Goal: Task Accomplishment & Management: Complete application form

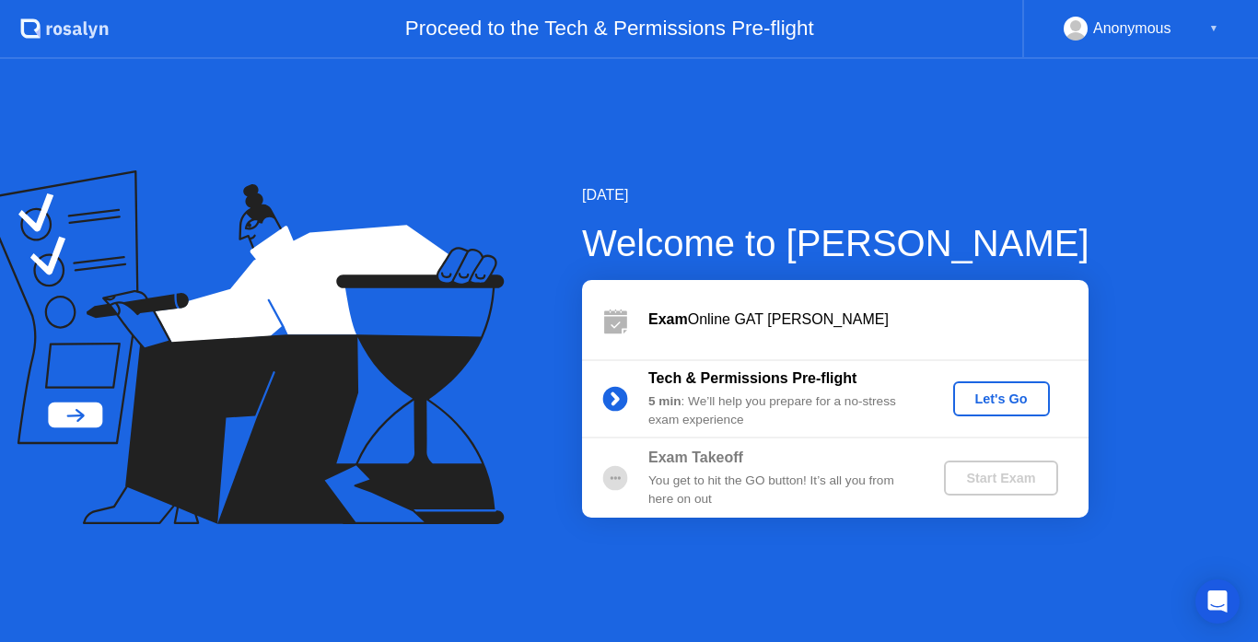
click at [974, 382] on button "Let's Go" at bounding box center [1002, 398] width 97 height 35
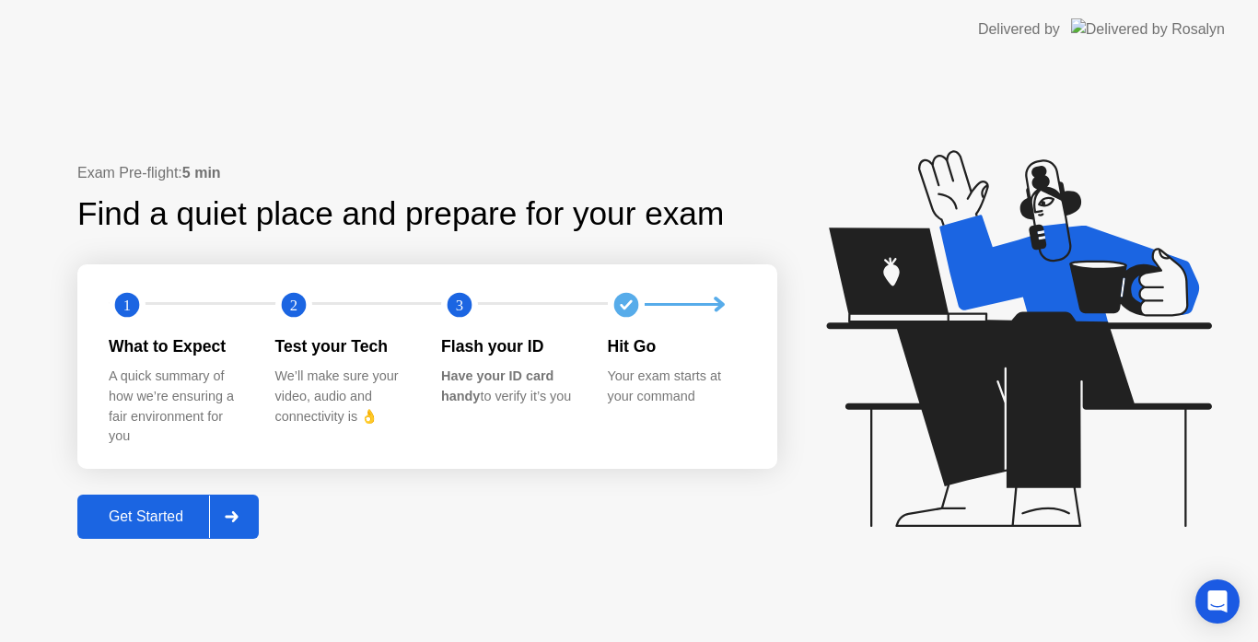
click at [181, 518] on div "Get Started" at bounding box center [146, 517] width 126 height 17
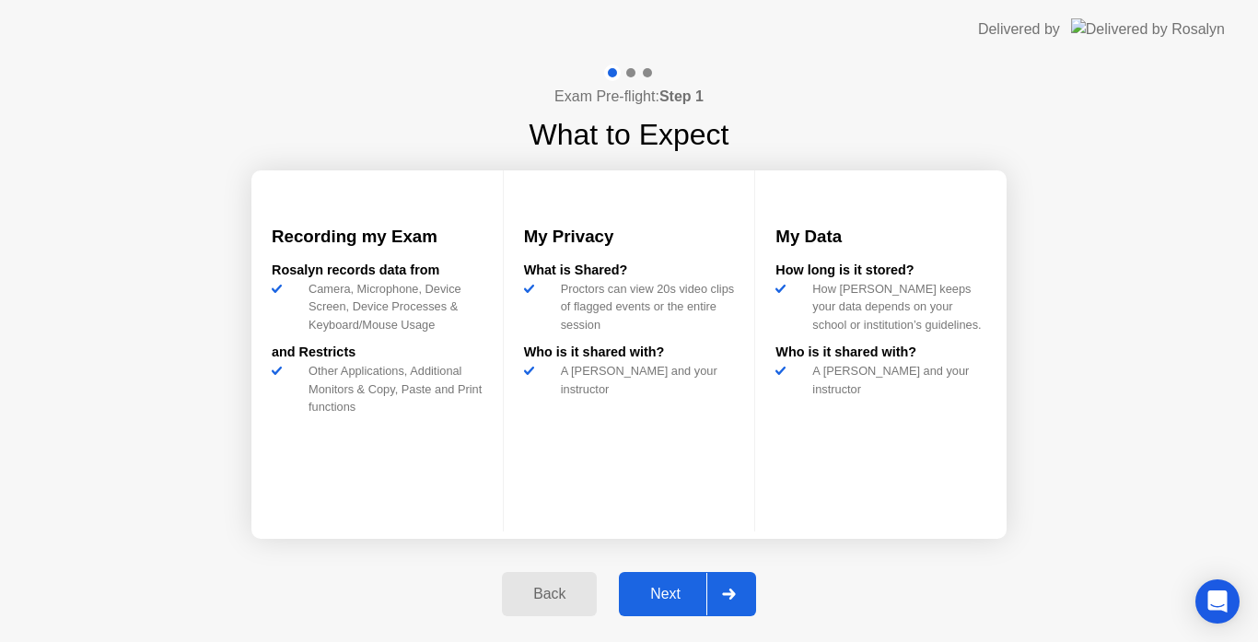
click at [691, 594] on div "Next" at bounding box center [666, 594] width 82 height 17
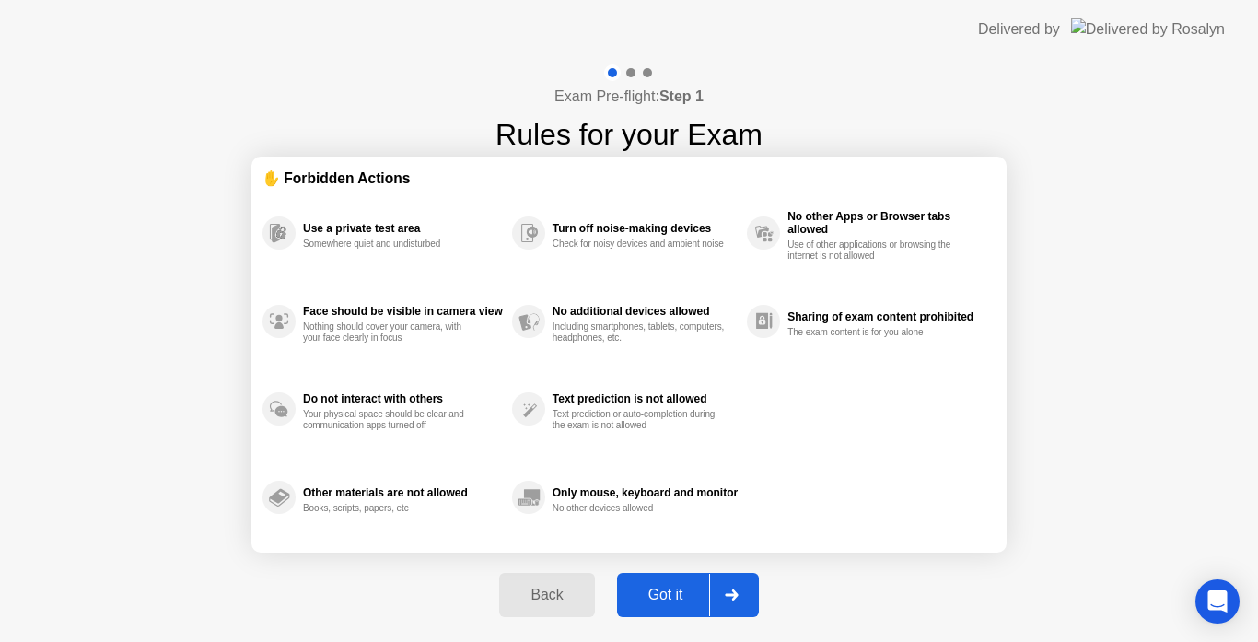
click at [691, 594] on div "Got it" at bounding box center [666, 595] width 87 height 17
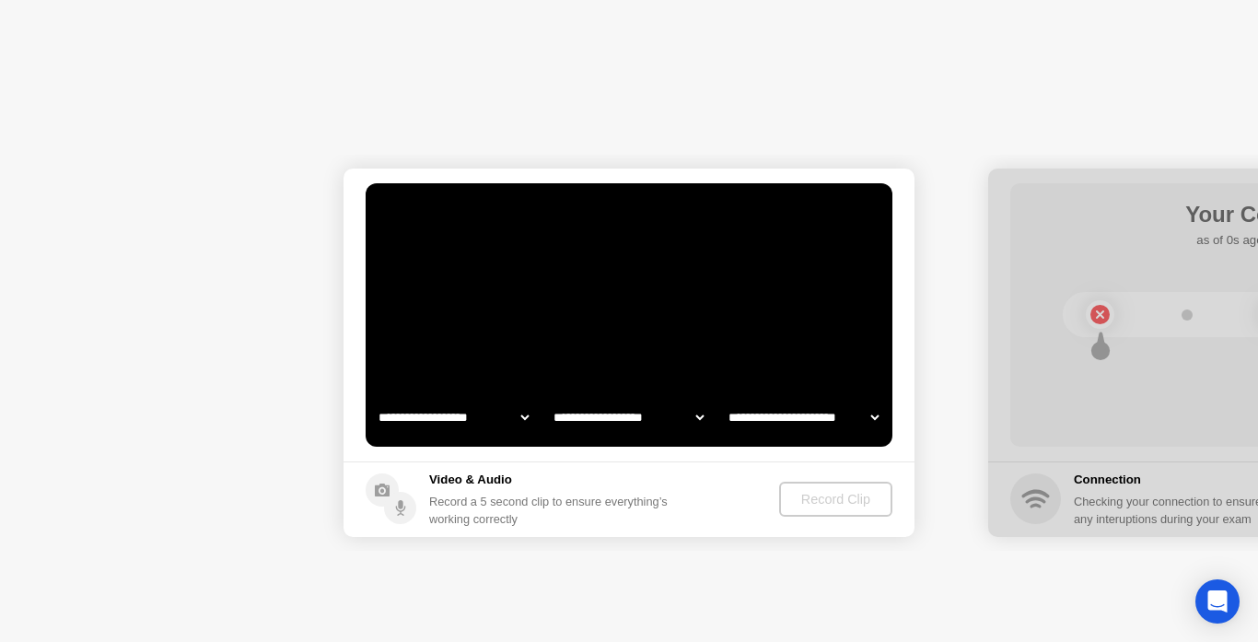
select select "**********"
select select "*******"
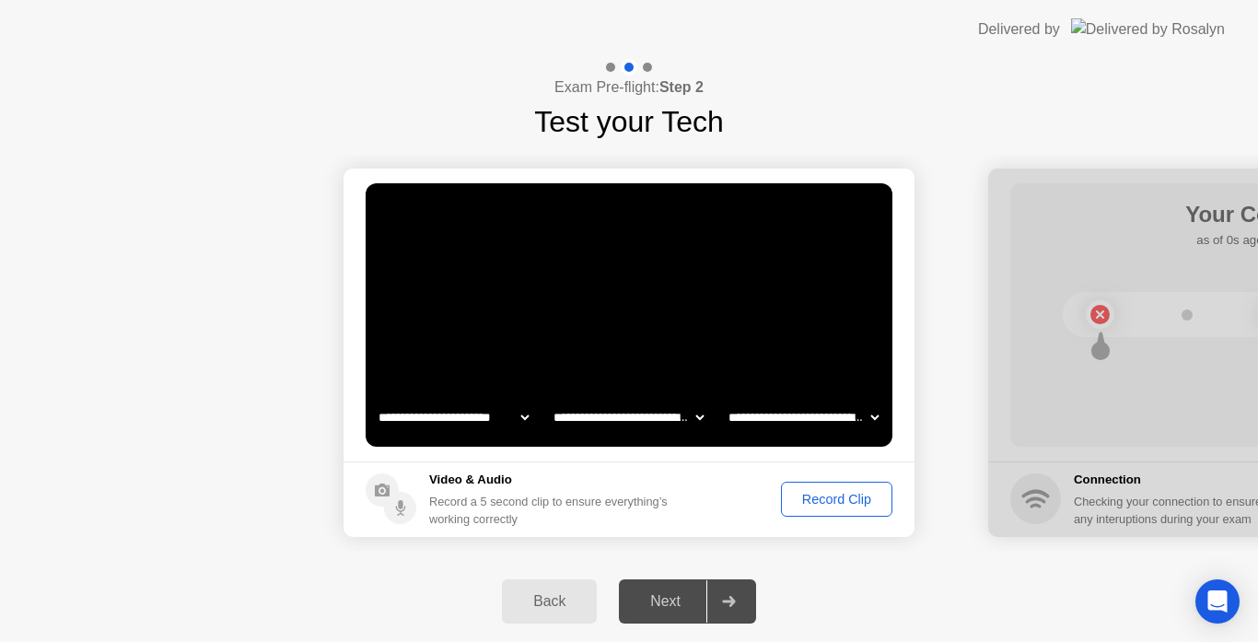
click at [849, 502] on div "Record Clip" at bounding box center [837, 499] width 99 height 15
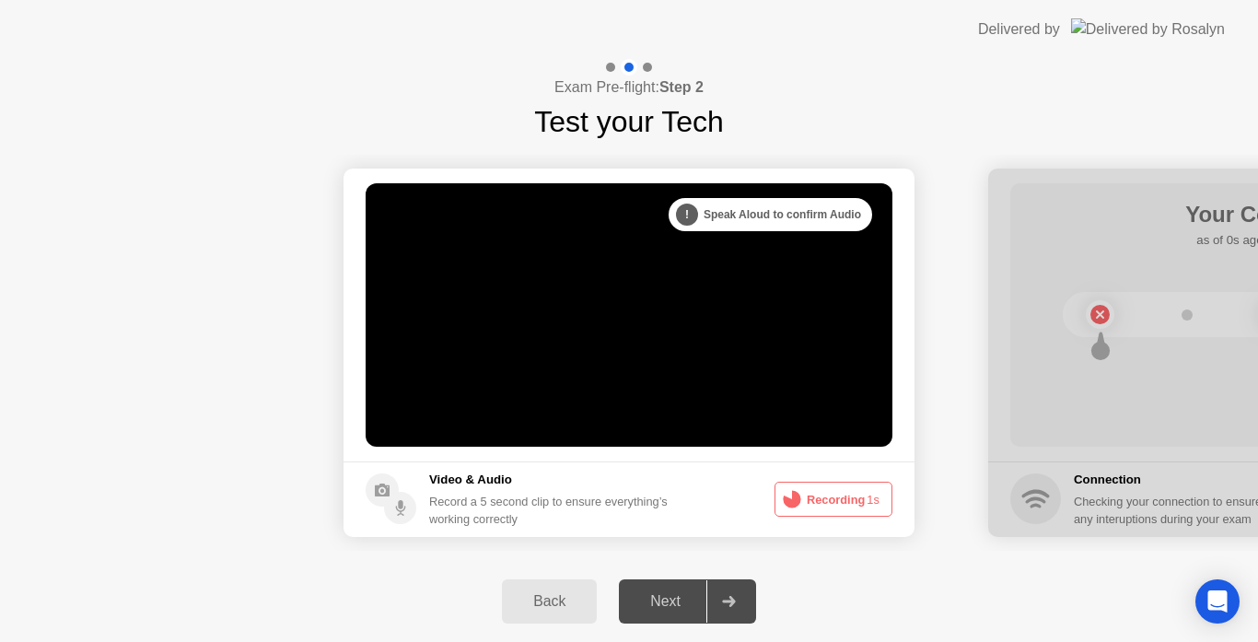
click at [849, 502] on button "Recording 1s" at bounding box center [834, 499] width 118 height 35
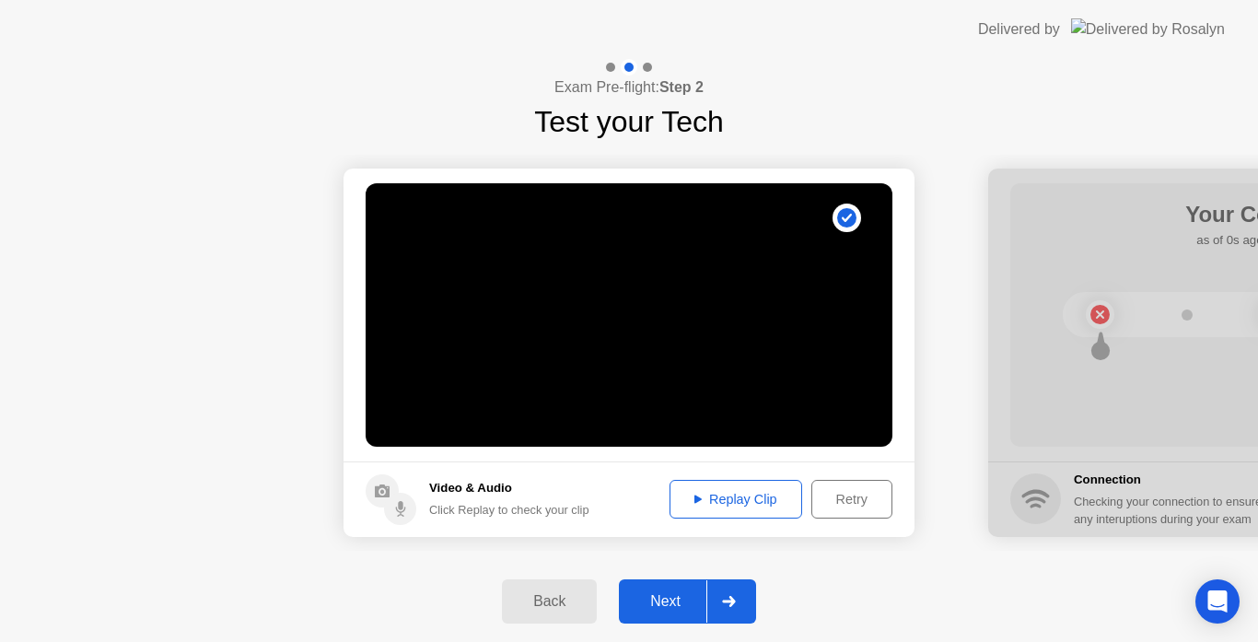
click at [696, 500] on icon at bounding box center [698, 500] width 7 height 8
click at [682, 589] on button "Next" at bounding box center [687, 601] width 137 height 44
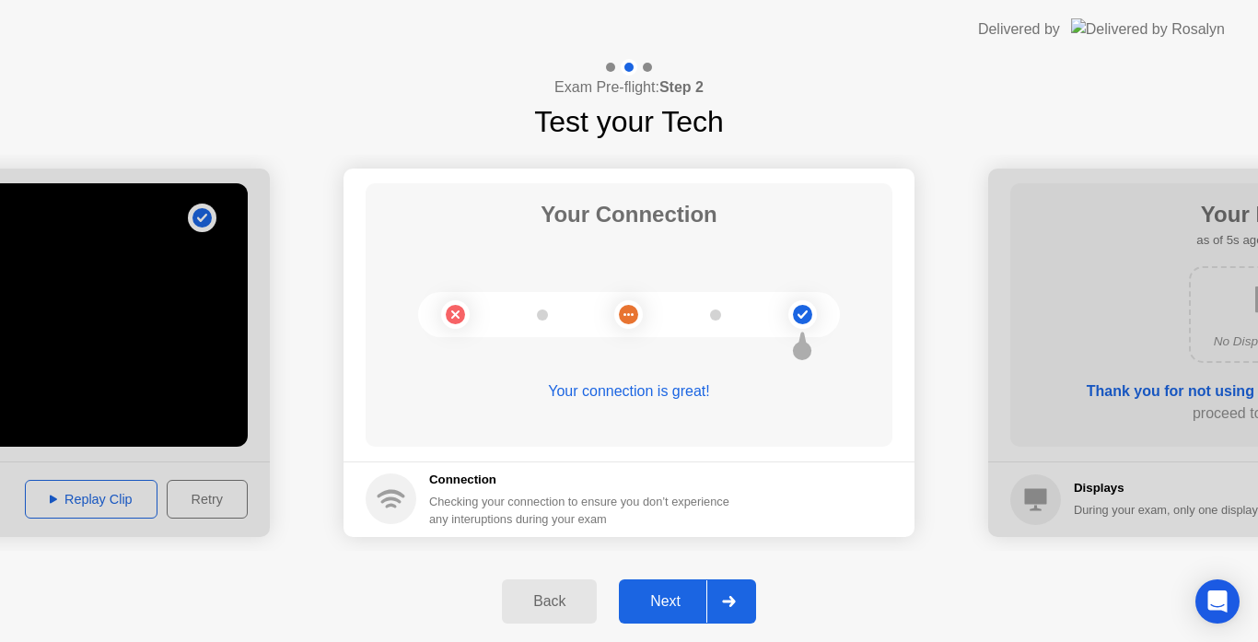
click at [682, 589] on button "Next" at bounding box center [687, 601] width 137 height 44
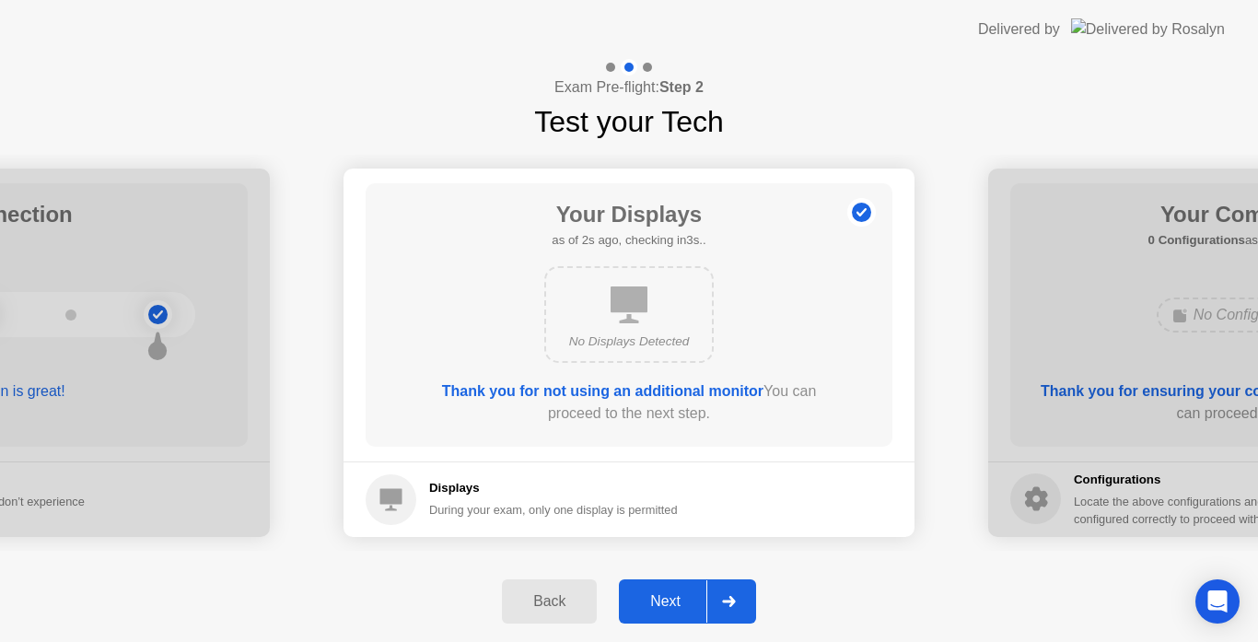
click at [673, 596] on div "Next" at bounding box center [666, 601] width 82 height 17
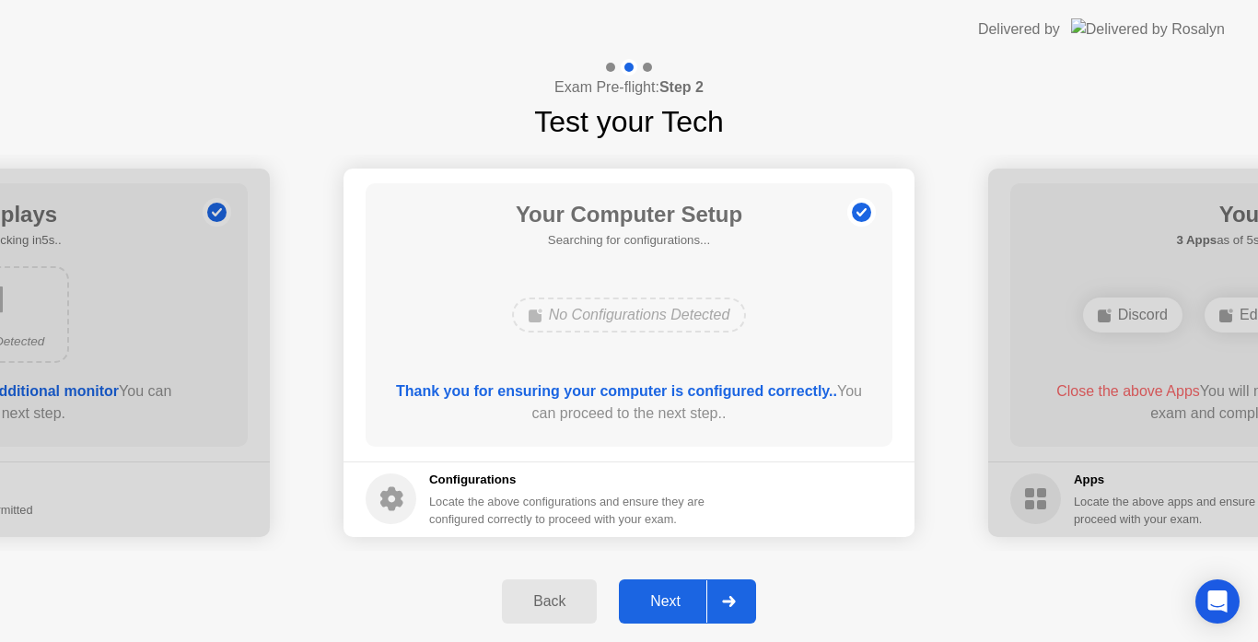
click at [673, 596] on div "Next" at bounding box center [666, 601] width 82 height 17
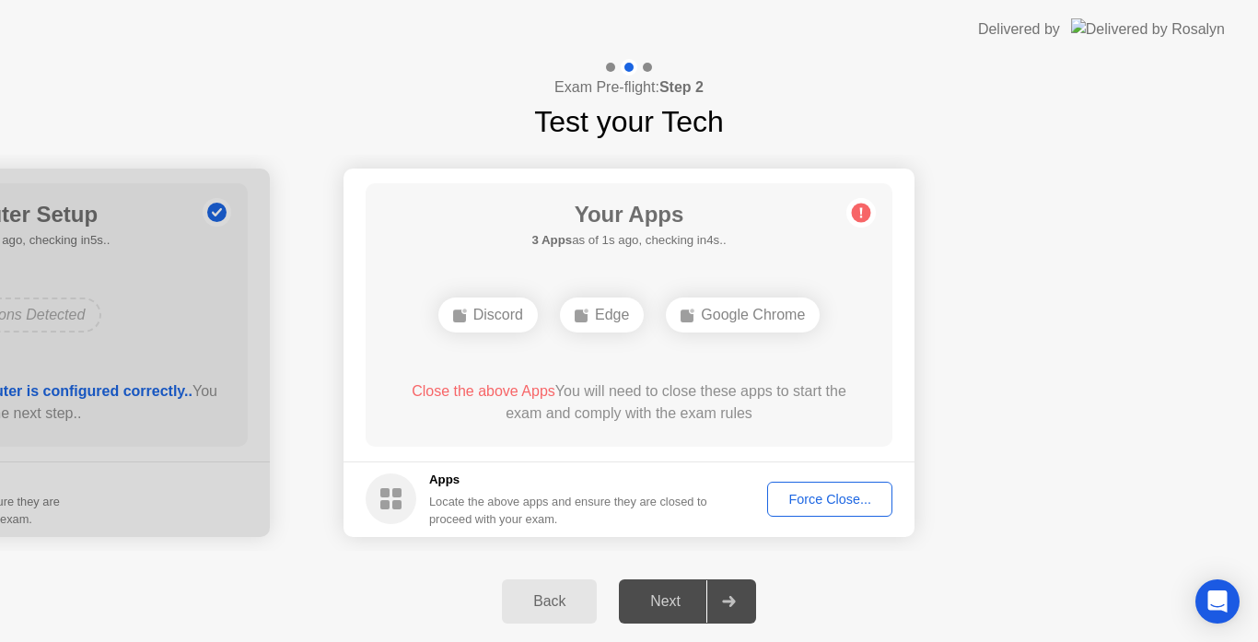
click at [824, 497] on div "Force Close..." at bounding box center [830, 499] width 112 height 15
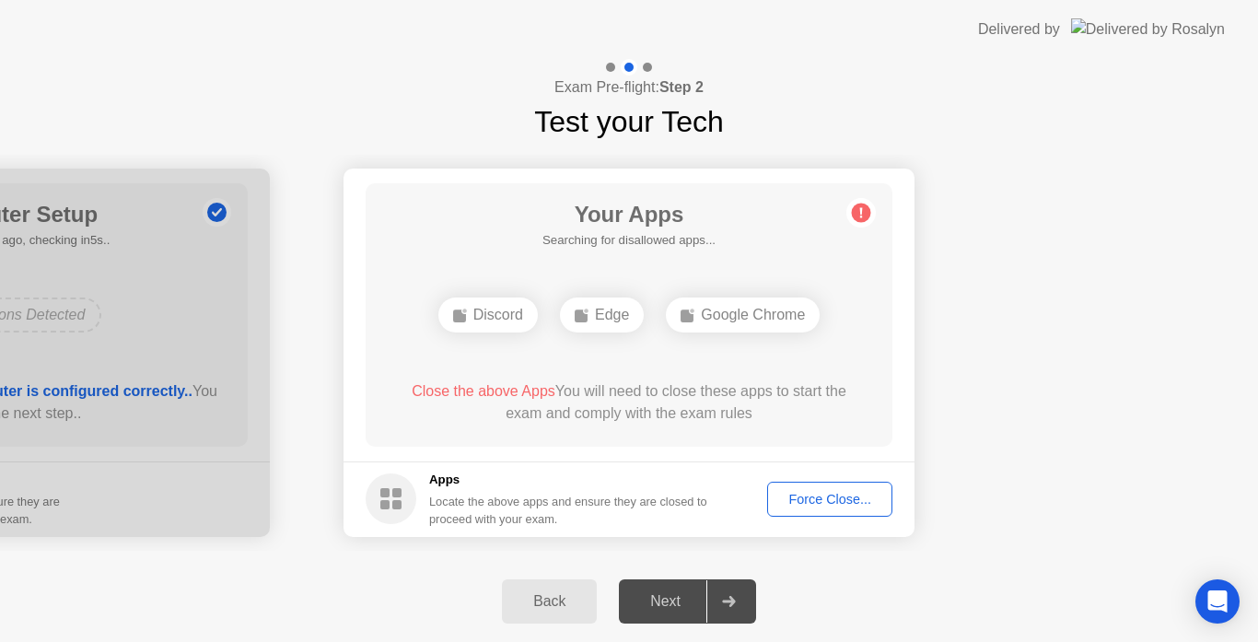
click at [822, 497] on div "Force Close..." at bounding box center [830, 499] width 112 height 15
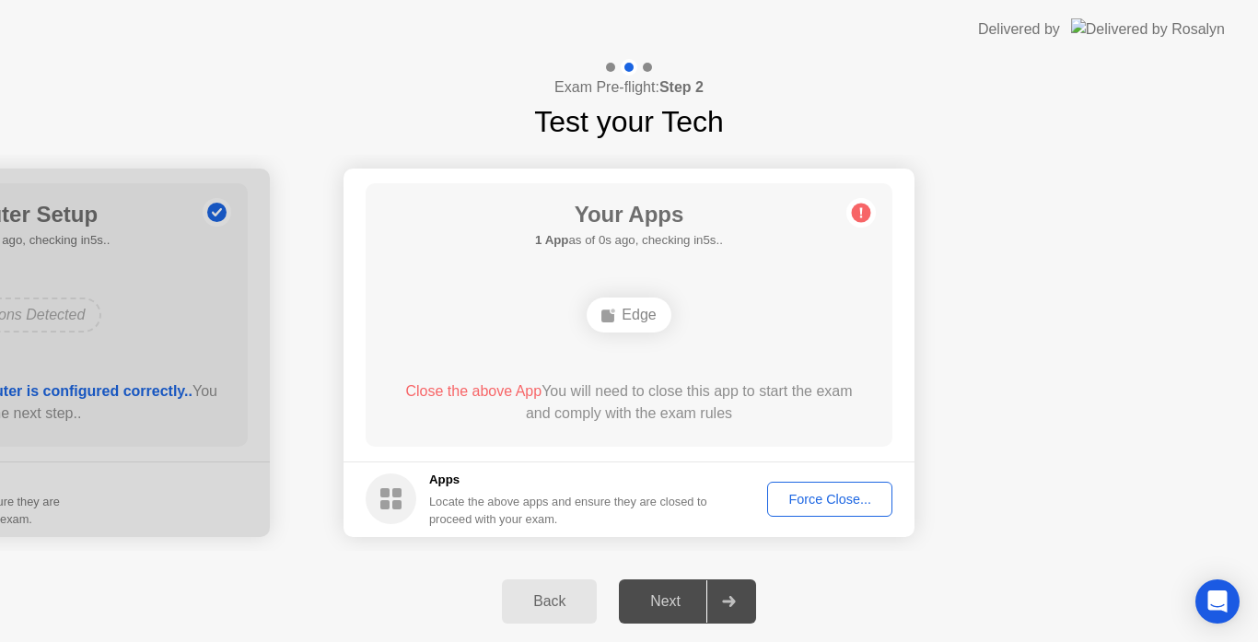
click at [471, 387] on span "Close the above App" at bounding box center [473, 391] width 136 height 16
click at [629, 331] on div "Edge" at bounding box center [629, 315] width 84 height 35
click at [805, 502] on div "Force Close..." at bounding box center [830, 499] width 112 height 15
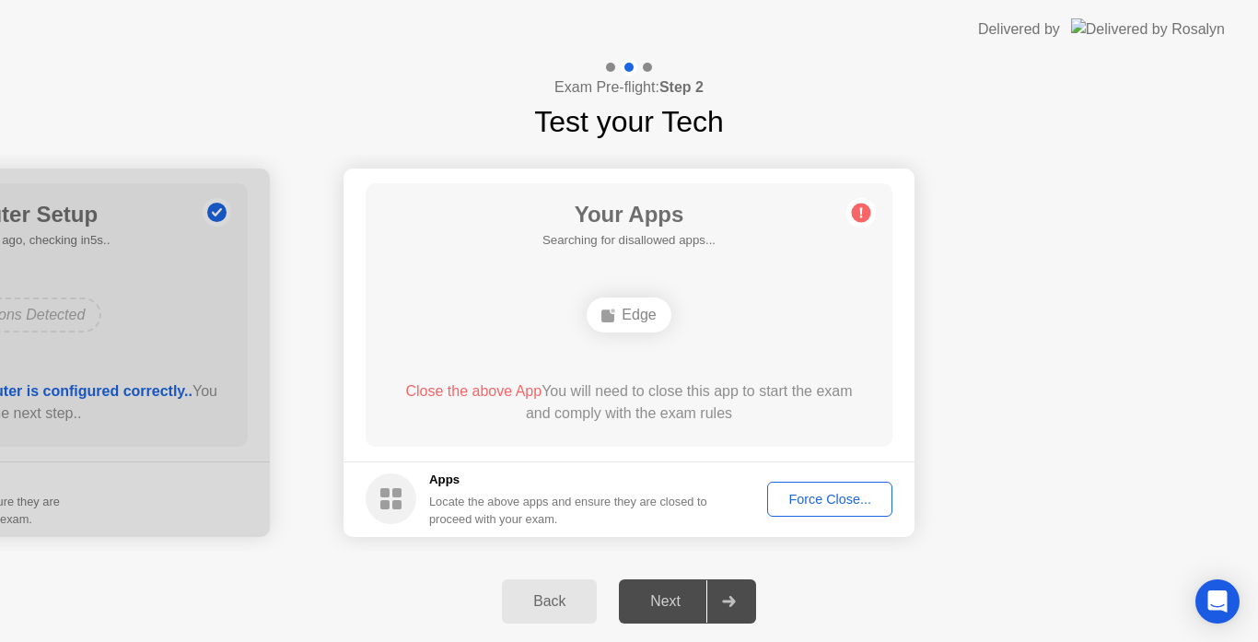
click at [463, 365] on div "Your Apps Searching for disallowed apps... Edge Close the above App You will ne…" at bounding box center [629, 314] width 527 height 263
click at [860, 229] on div "Your Apps Searching for disallowed apps... Edge Close the above App You will ne…" at bounding box center [629, 314] width 527 height 263
click at [809, 502] on div "Force Close..." at bounding box center [830, 499] width 112 height 15
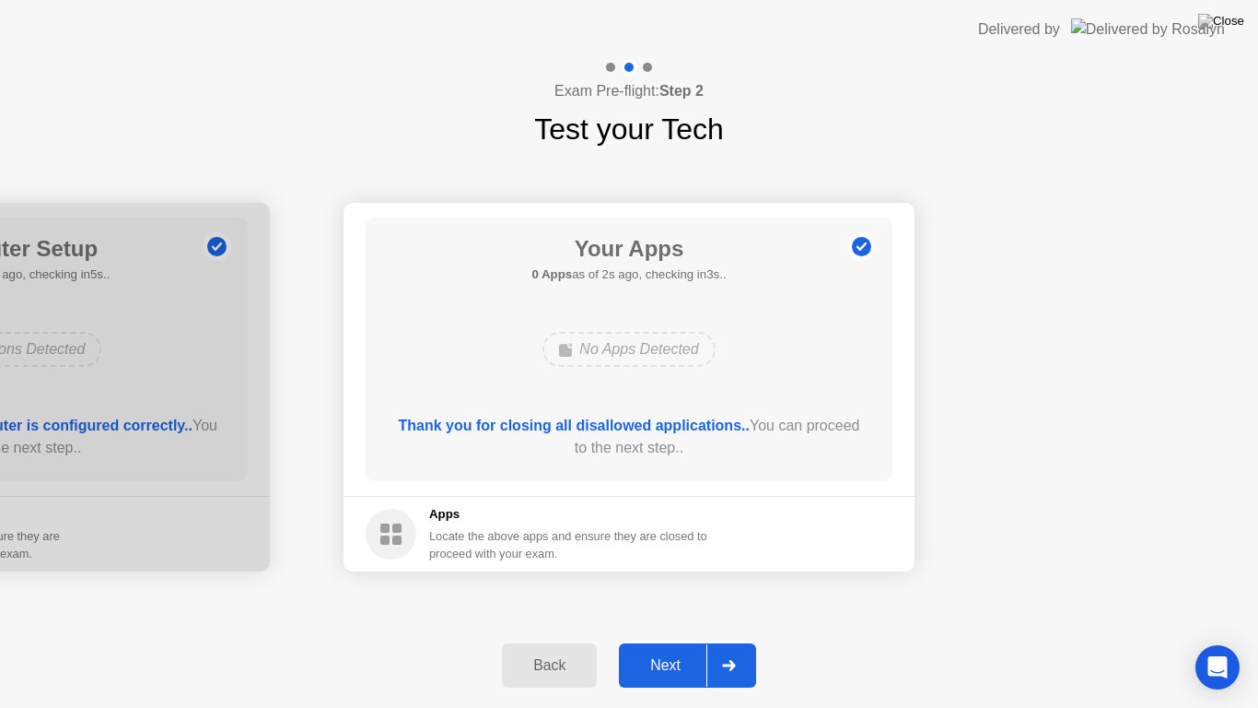
click at [649, 641] on button "Next" at bounding box center [687, 665] width 137 height 44
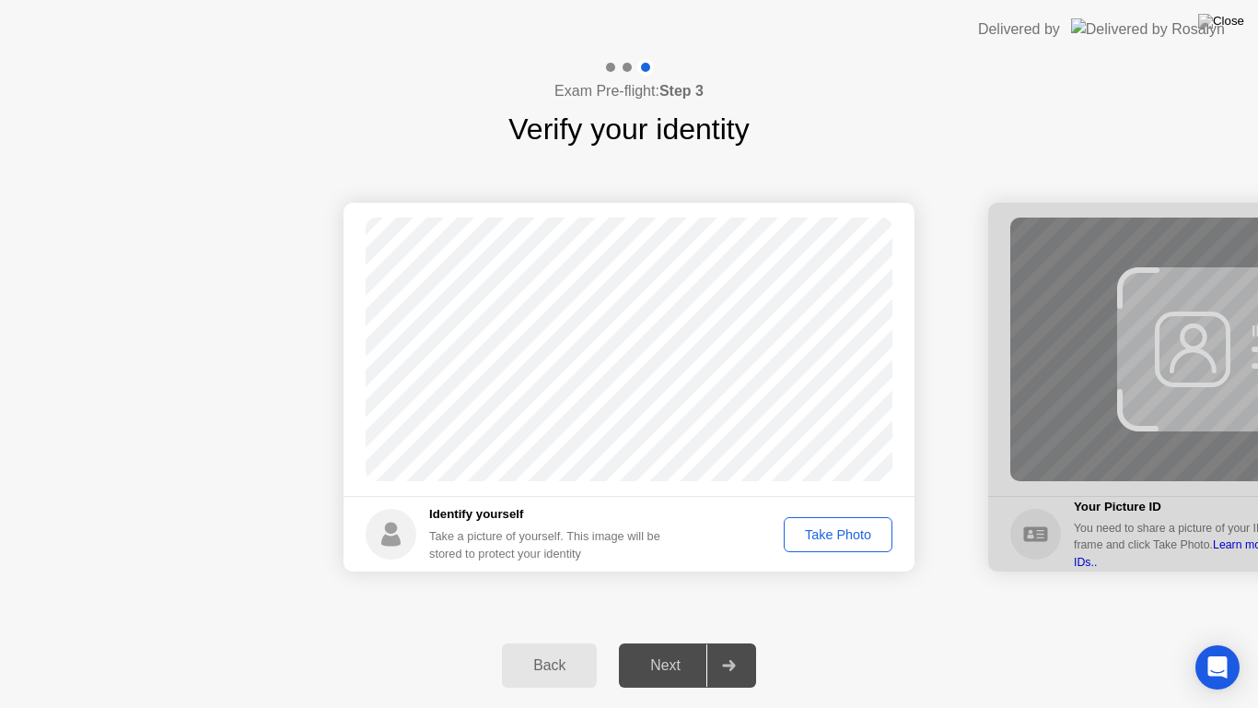
click at [806, 527] on div "Take Photo" at bounding box center [838, 534] width 96 height 15
click at [838, 532] on div "Retake" at bounding box center [850, 534] width 72 height 15
click at [838, 532] on div "Take Photo" at bounding box center [838, 534] width 96 height 15
click at [722, 641] on div at bounding box center [729, 665] width 44 height 42
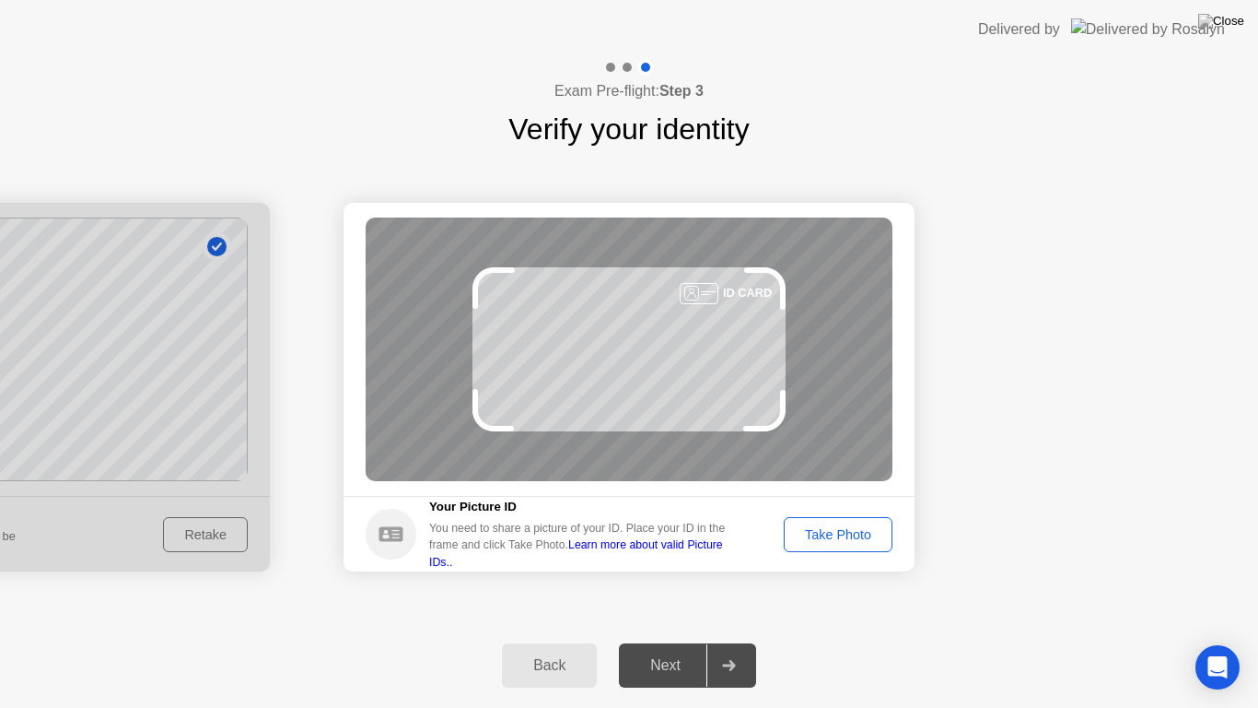
click at [854, 527] on div "Take Photo" at bounding box center [838, 534] width 96 height 15
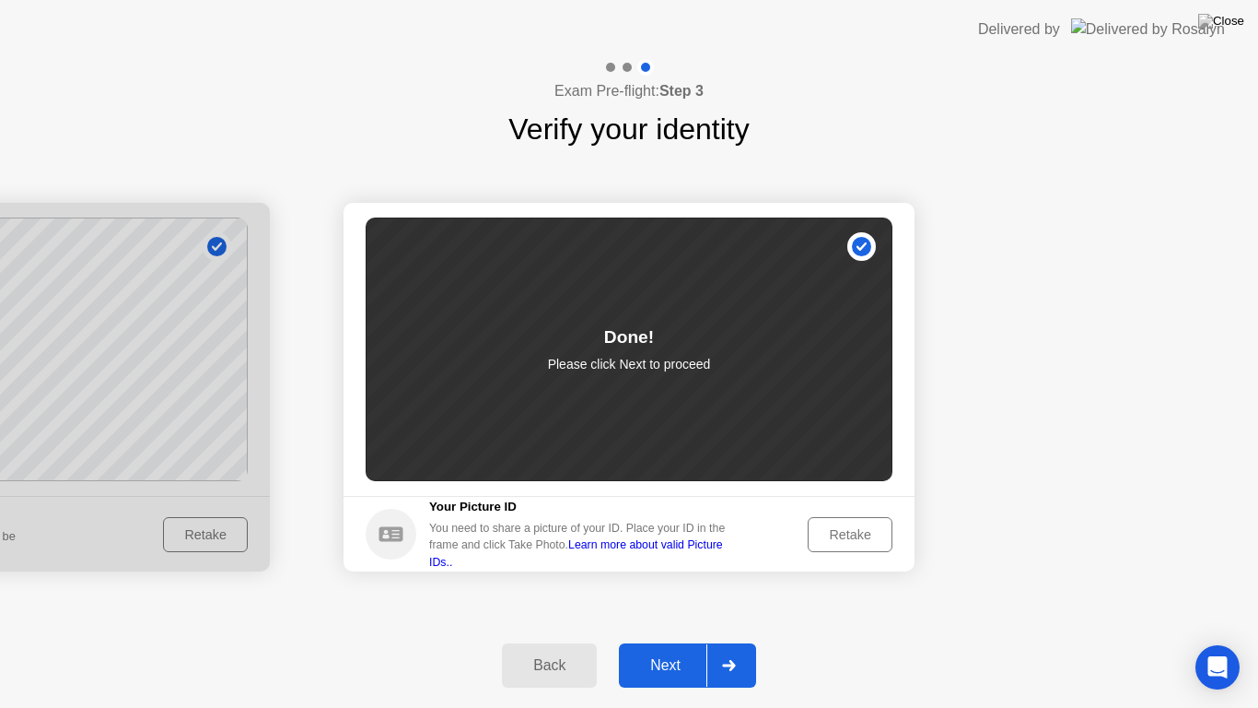
click at [735, 641] on div at bounding box center [729, 665] width 44 height 42
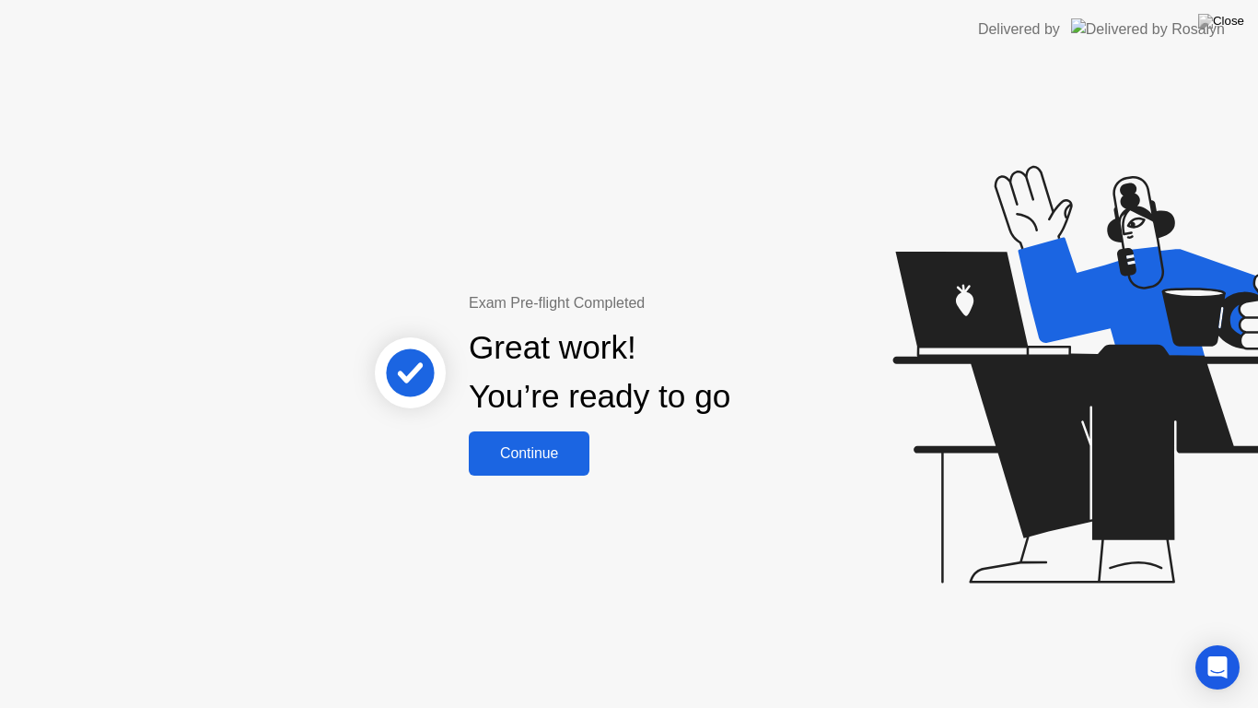
click at [534, 456] on div "Continue" at bounding box center [529, 453] width 110 height 17
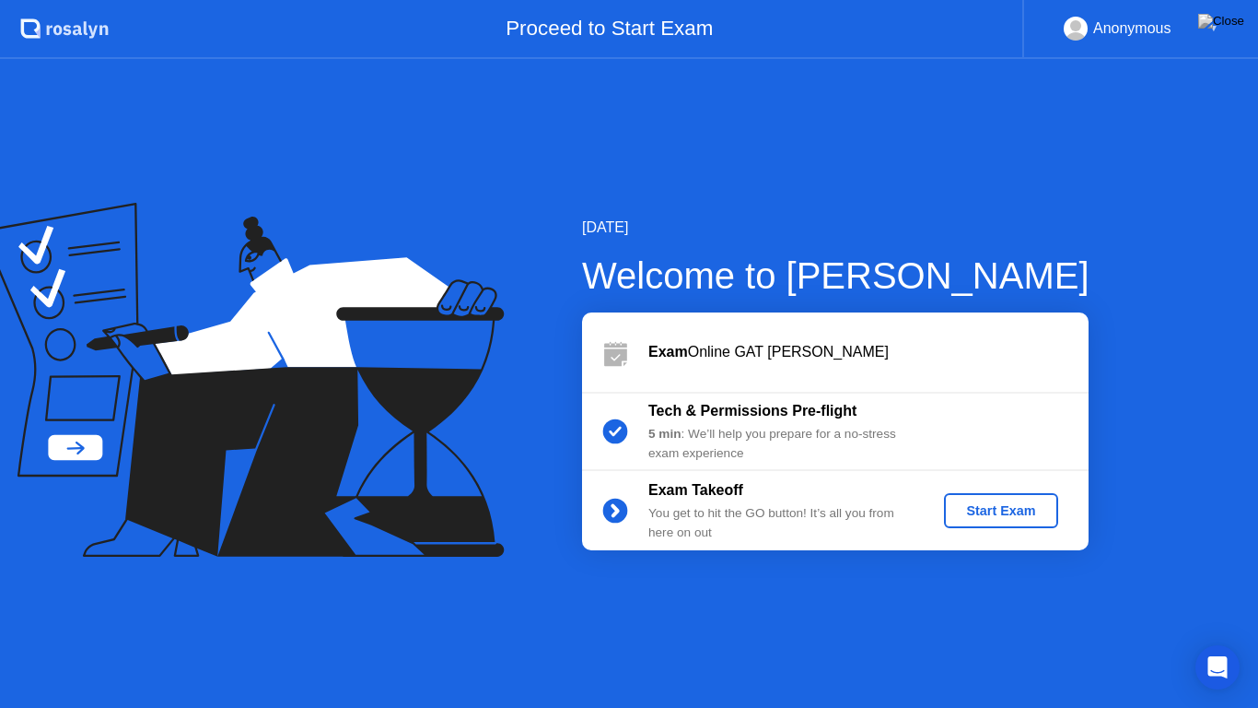
click at [1019, 507] on div "Start Exam" at bounding box center [1001, 510] width 99 height 15
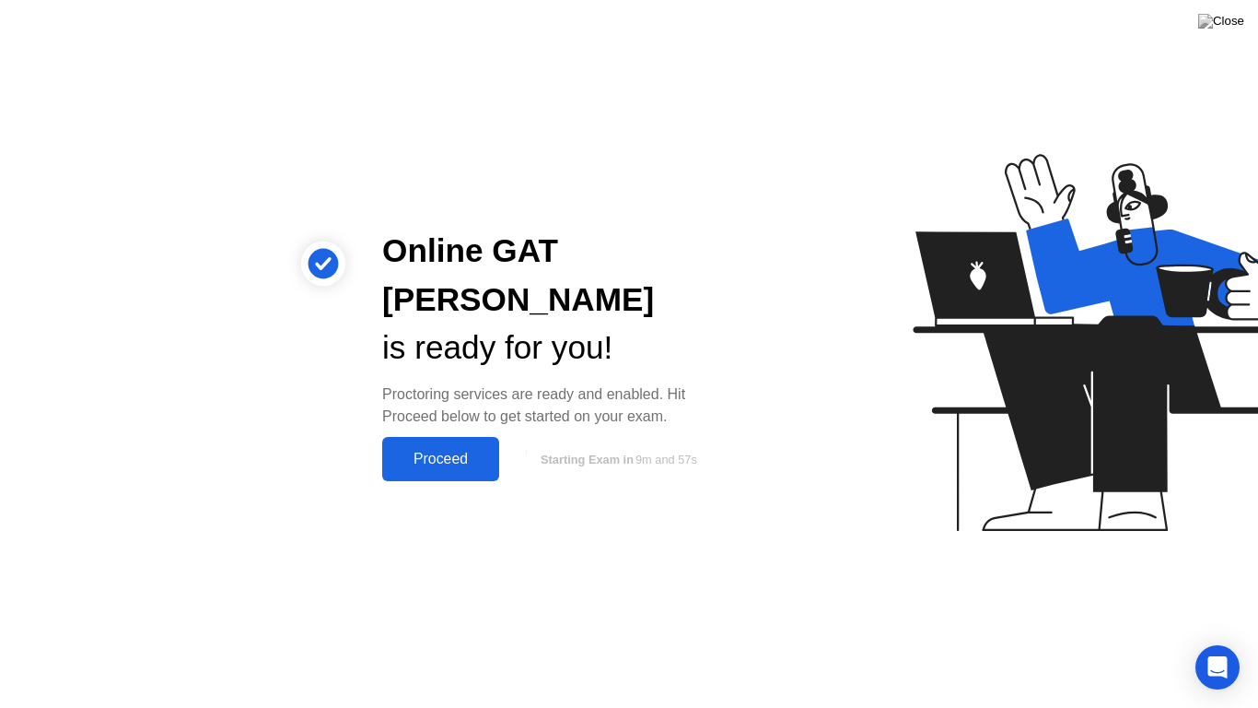
click at [434, 448] on button "Proceed" at bounding box center [440, 459] width 117 height 44
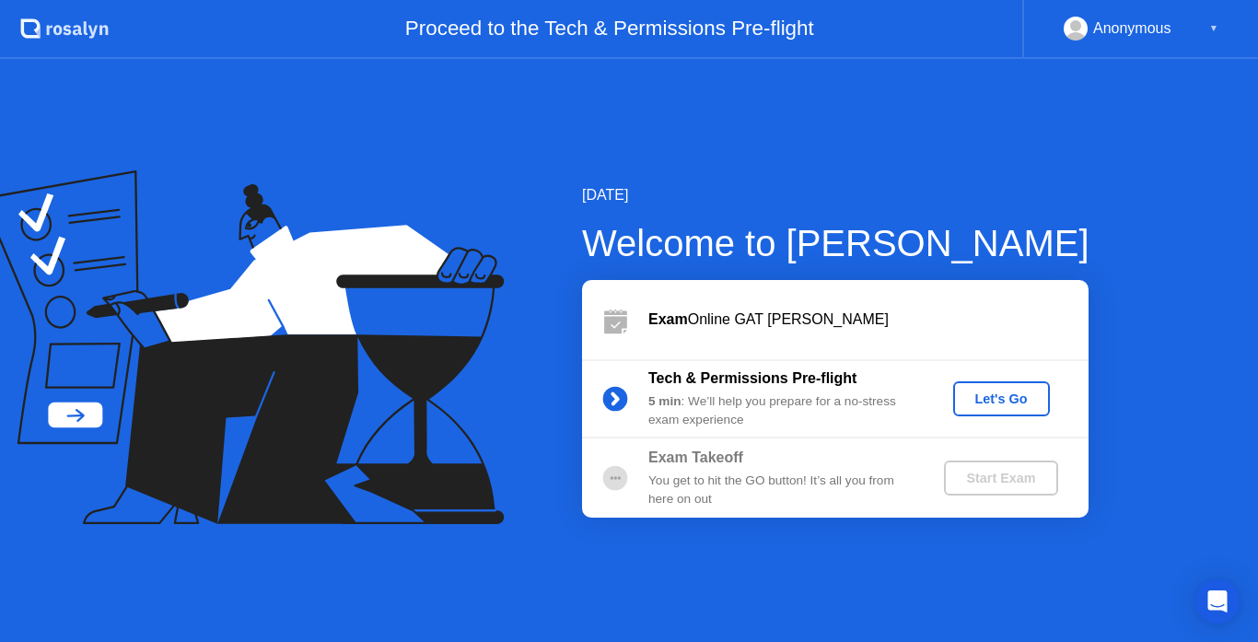
click at [1024, 404] on div "Let's Go" at bounding box center [1002, 399] width 82 height 15
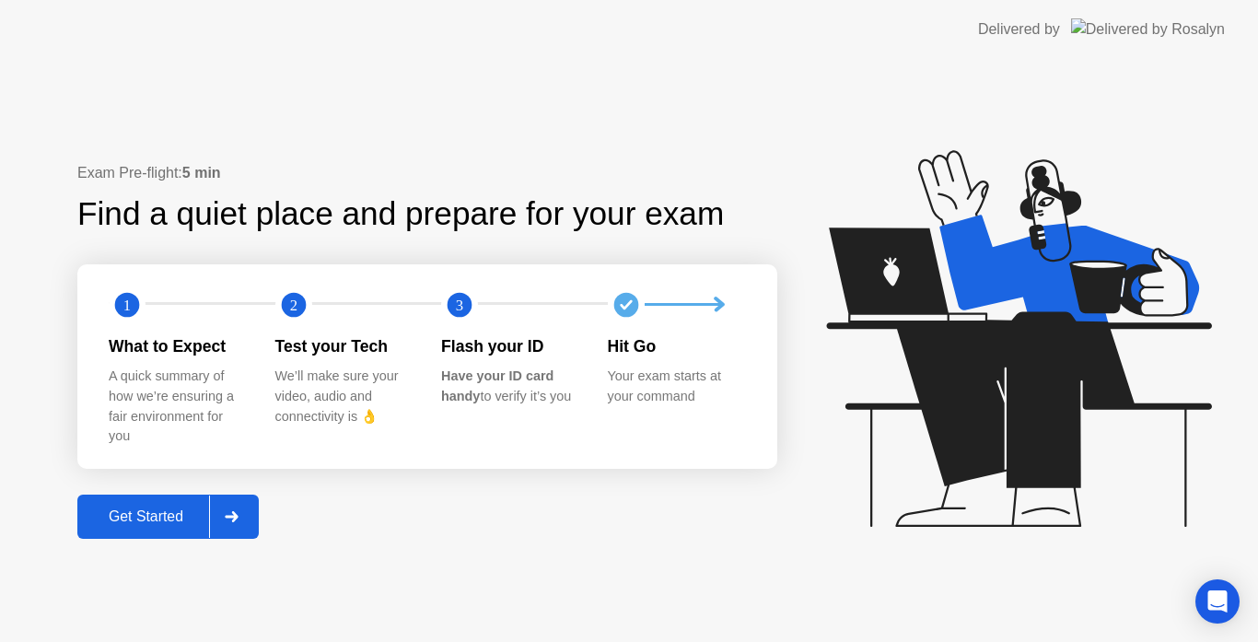
click at [221, 507] on div at bounding box center [231, 517] width 44 height 42
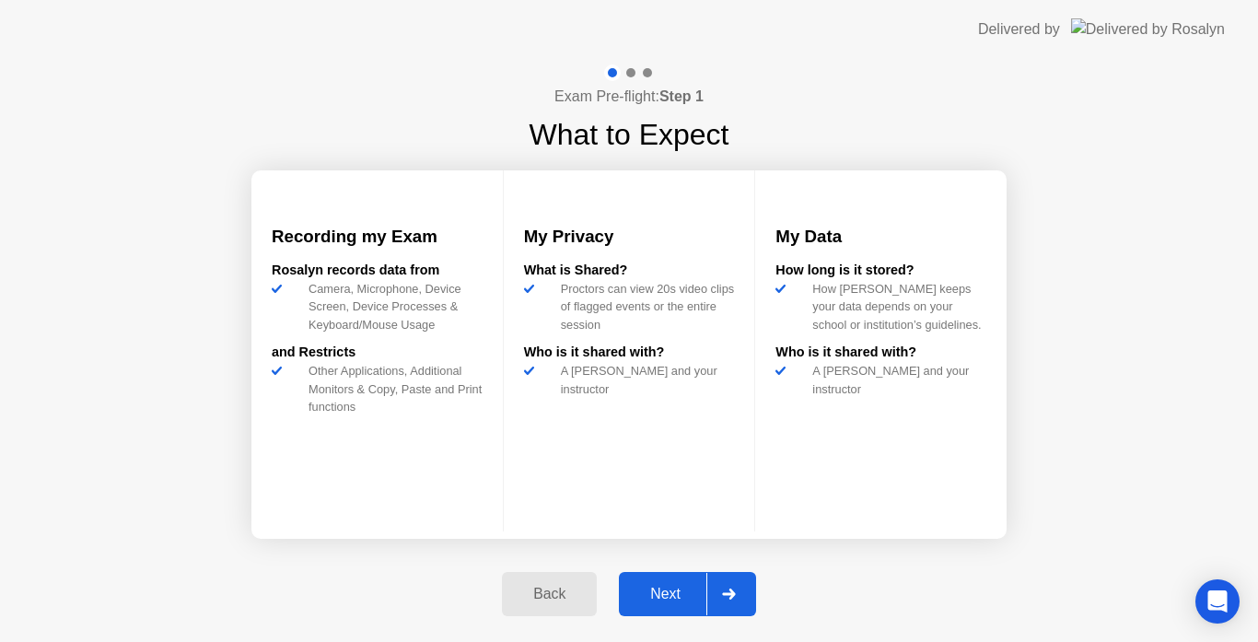
click at [675, 576] on button "Next" at bounding box center [687, 594] width 137 height 44
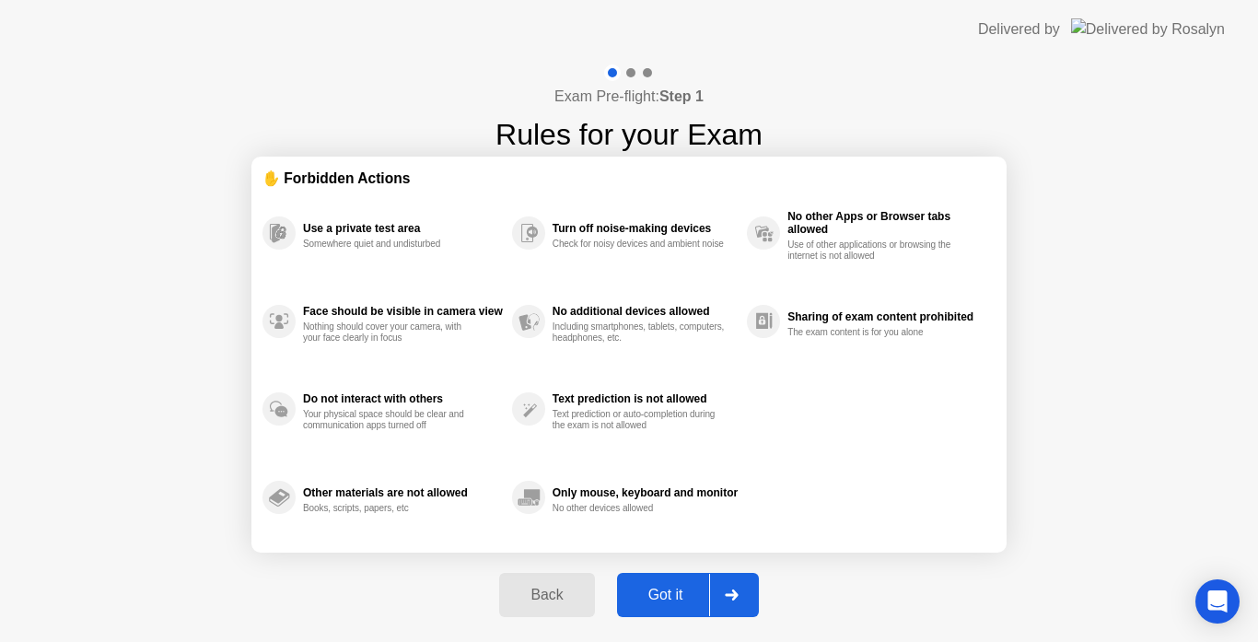
click at [675, 576] on button "Got it" at bounding box center [688, 595] width 142 height 44
select select "**********"
select select "*******"
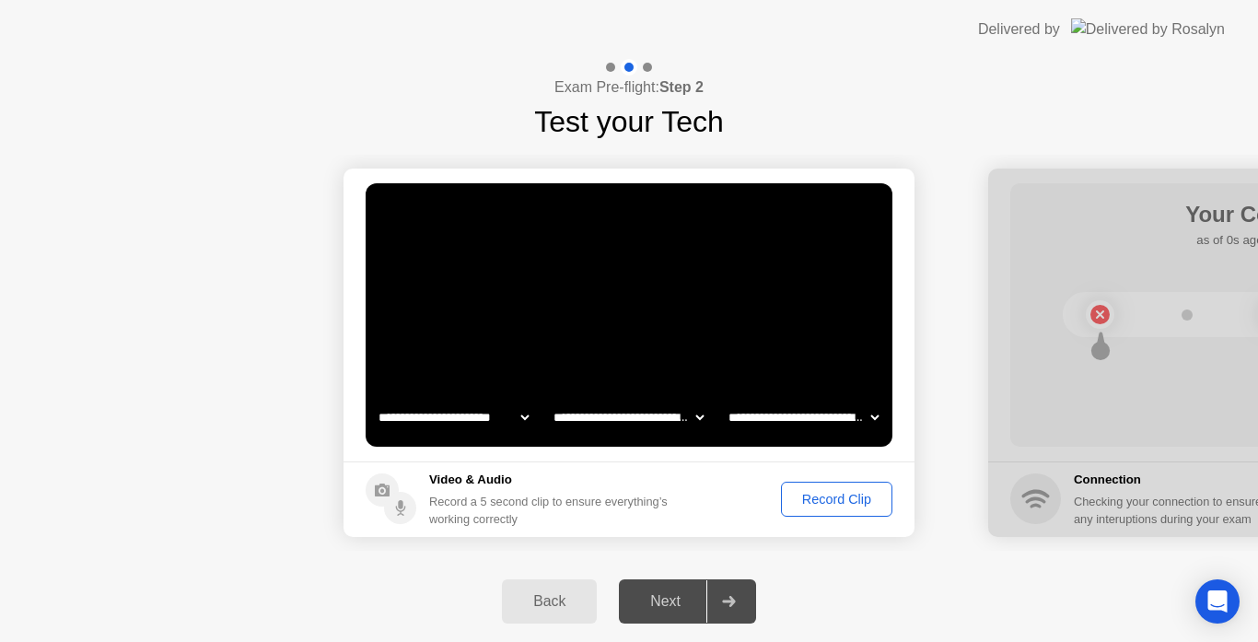
click at [846, 492] on div "Record Clip" at bounding box center [837, 499] width 99 height 15
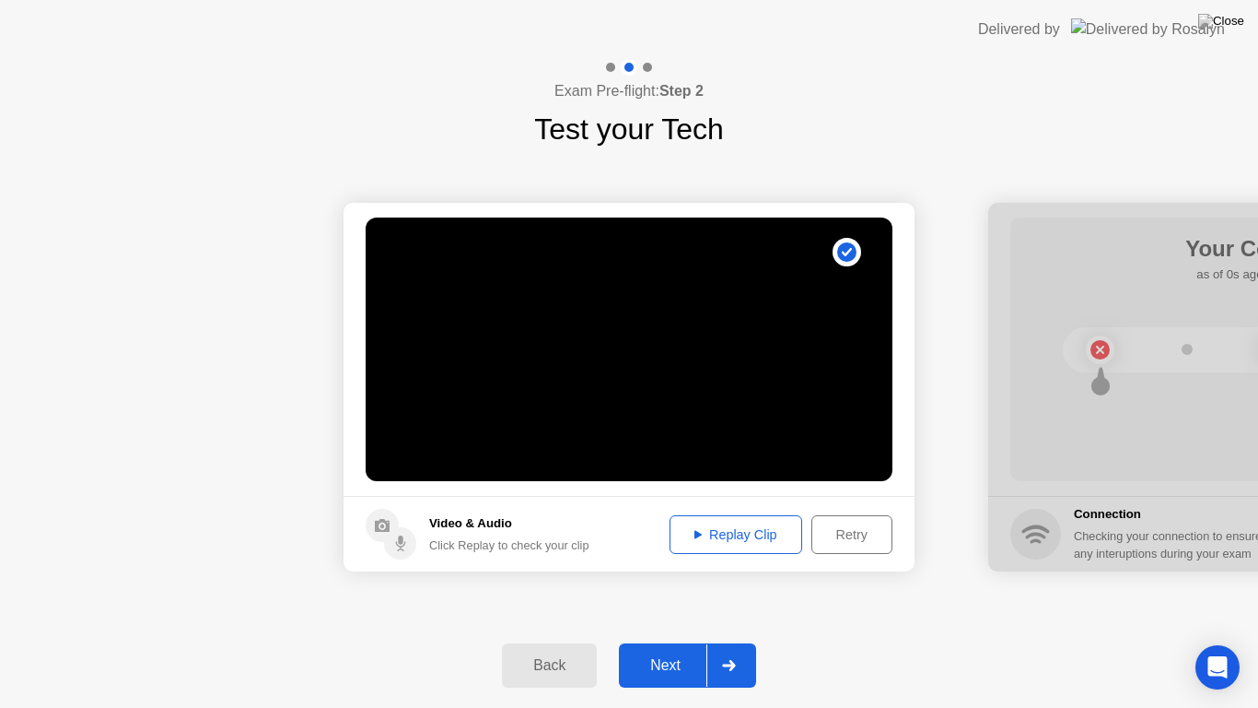
click at [743, 522] on button "Replay Clip" at bounding box center [736, 534] width 133 height 39
click at [676, 641] on div "Next" at bounding box center [666, 665] width 82 height 17
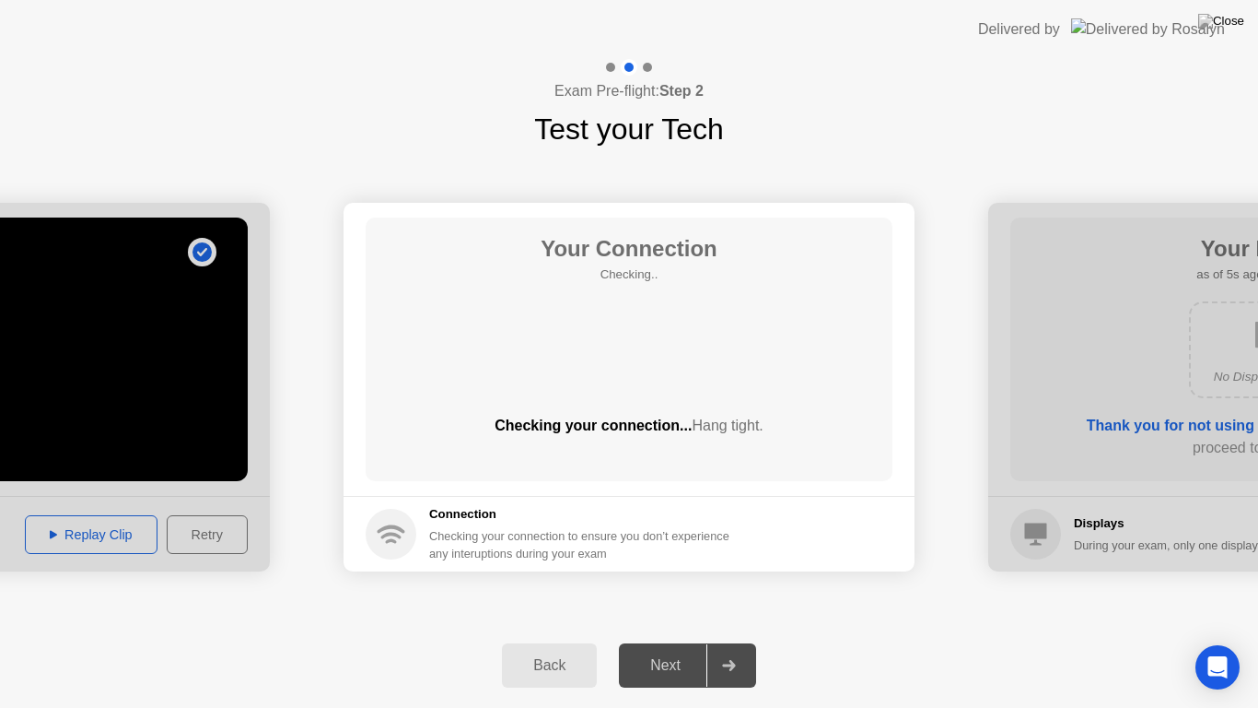
click at [676, 641] on div "Next" at bounding box center [666, 665] width 82 height 17
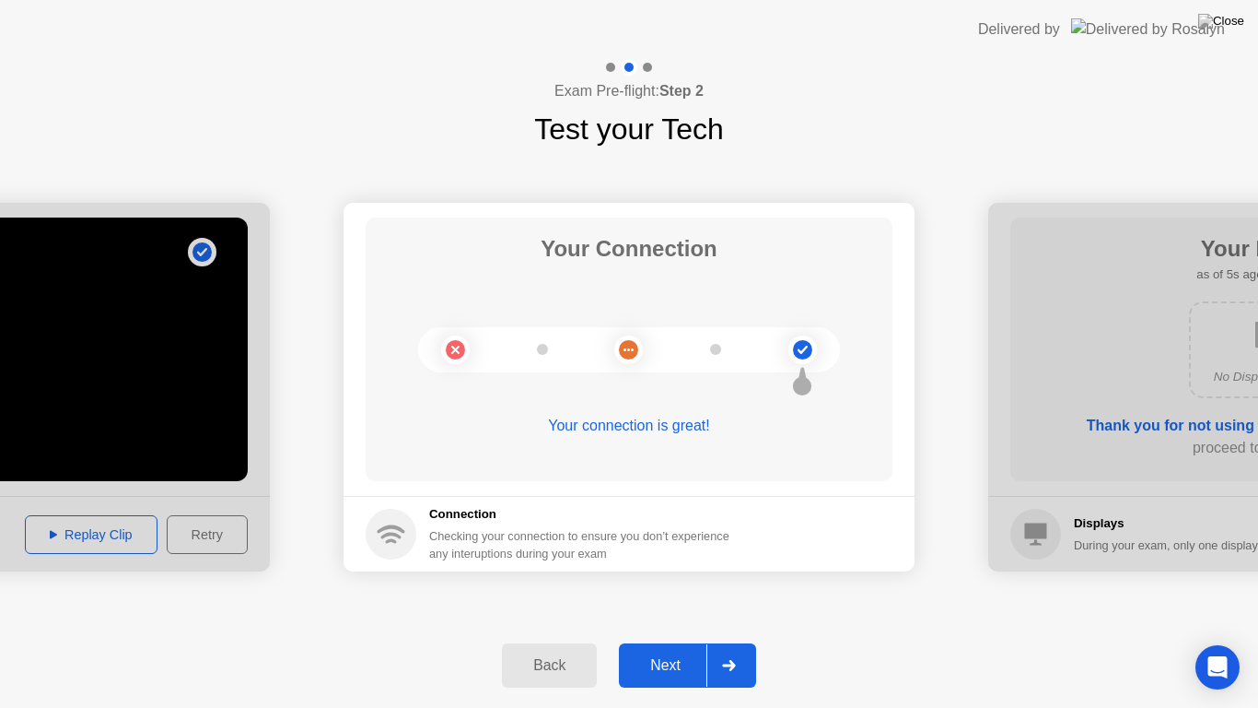
click at [681, 641] on div "Next" at bounding box center [666, 665] width 82 height 17
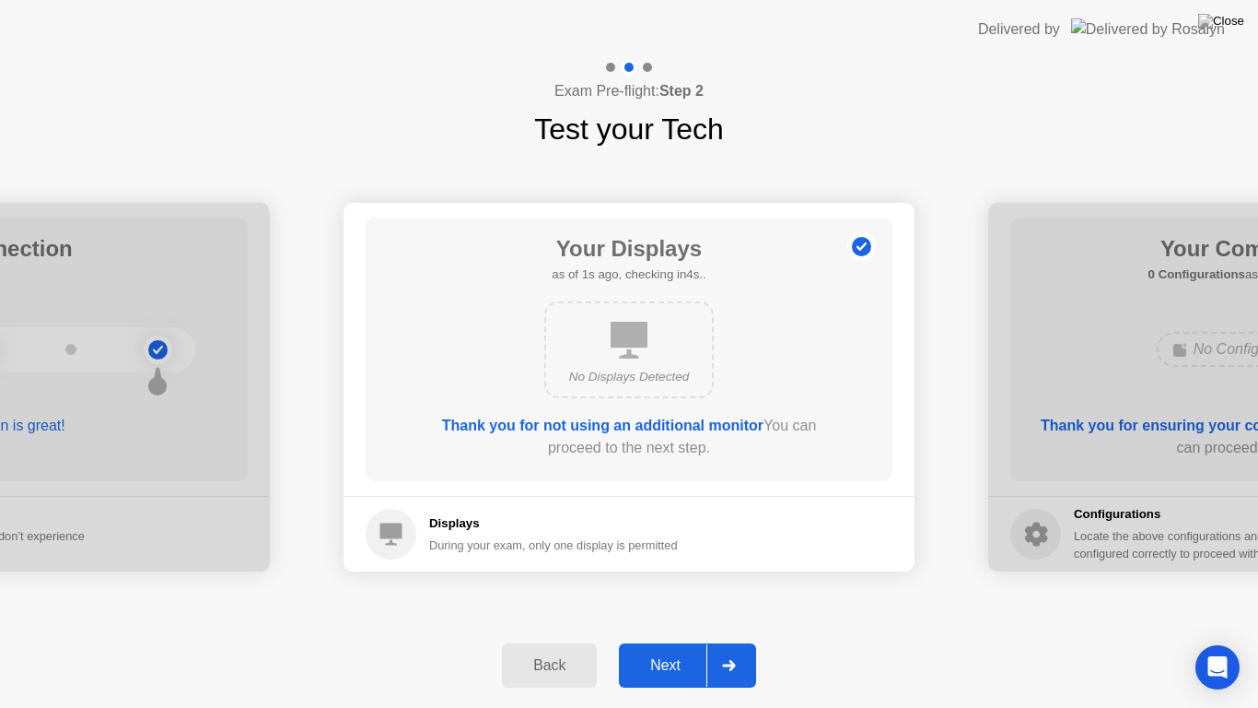
click at [681, 641] on div "Next" at bounding box center [666, 665] width 82 height 17
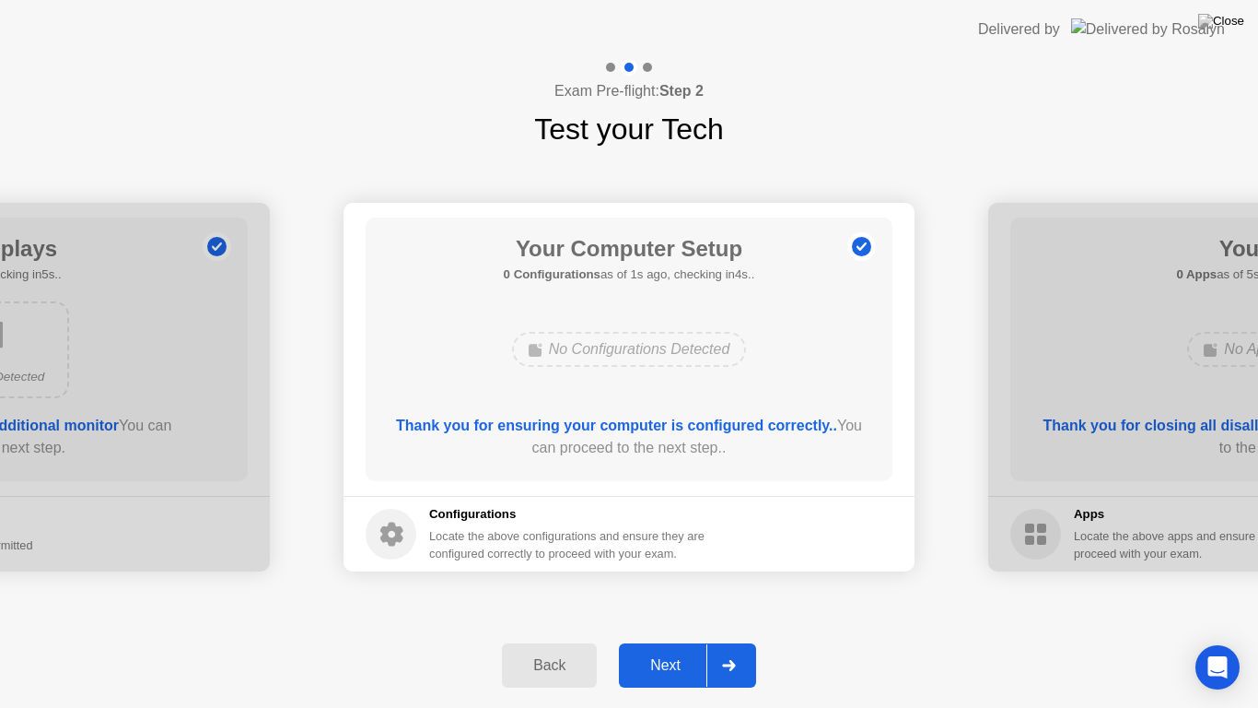
click at [681, 641] on div "Next" at bounding box center [666, 665] width 82 height 17
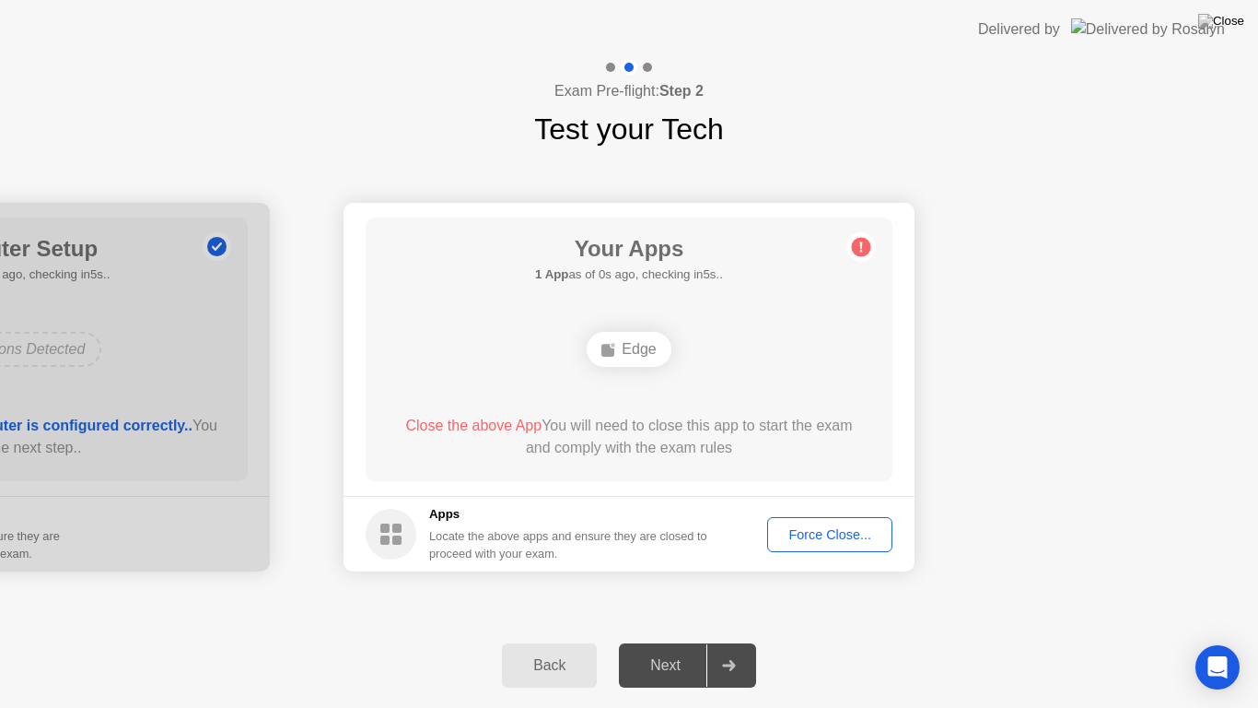
click at [681, 641] on div "Next" at bounding box center [666, 665] width 82 height 17
click at [789, 517] on button "Force Close..." at bounding box center [829, 534] width 125 height 35
click at [626, 353] on div "Edge" at bounding box center [629, 349] width 84 height 35
click at [495, 431] on span "Close the above App" at bounding box center [473, 425] width 136 height 16
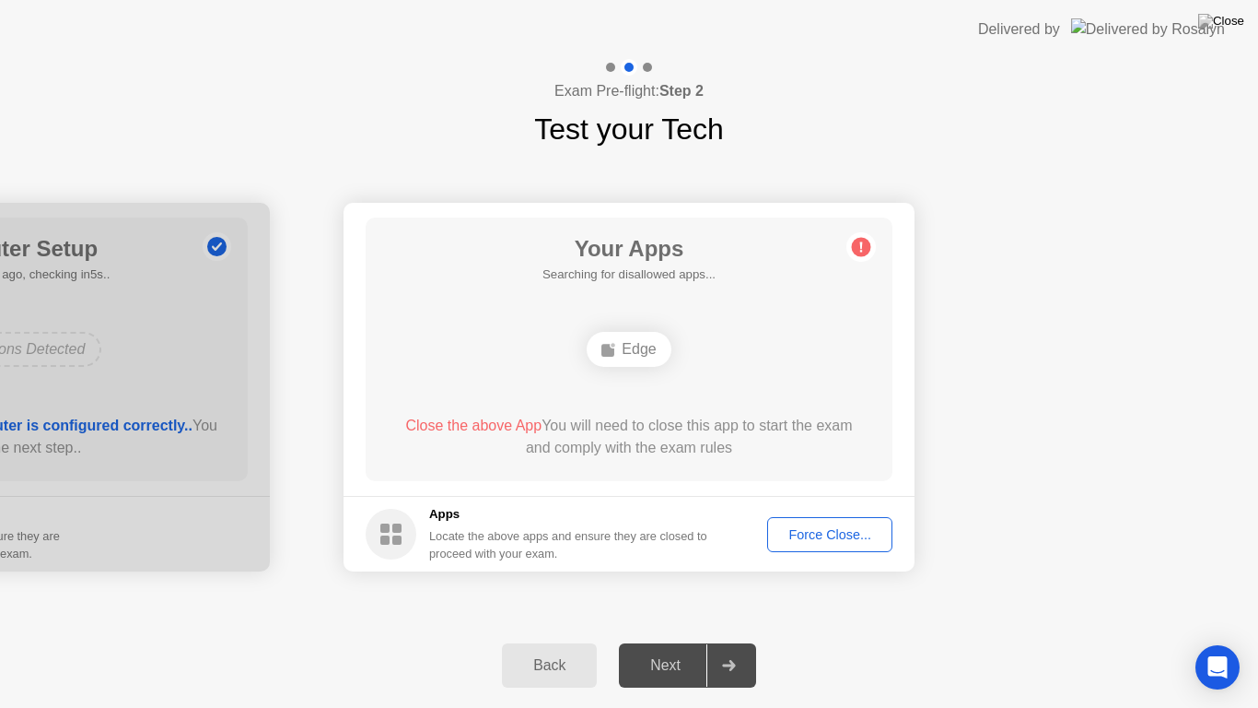
click at [616, 359] on div "Edge" at bounding box center [629, 349] width 84 height 35
click at [474, 426] on span "Close the above App" at bounding box center [473, 425] width 136 height 16
click at [535, 0] on header "Delivered by" at bounding box center [629, 29] width 1258 height 59
drag, startPoint x: 612, startPoint y: 85, endPoint x: 733, endPoint y: 287, distance: 235.6
click at [629, 353] on div "Edge" at bounding box center [629, 349] width 84 height 35
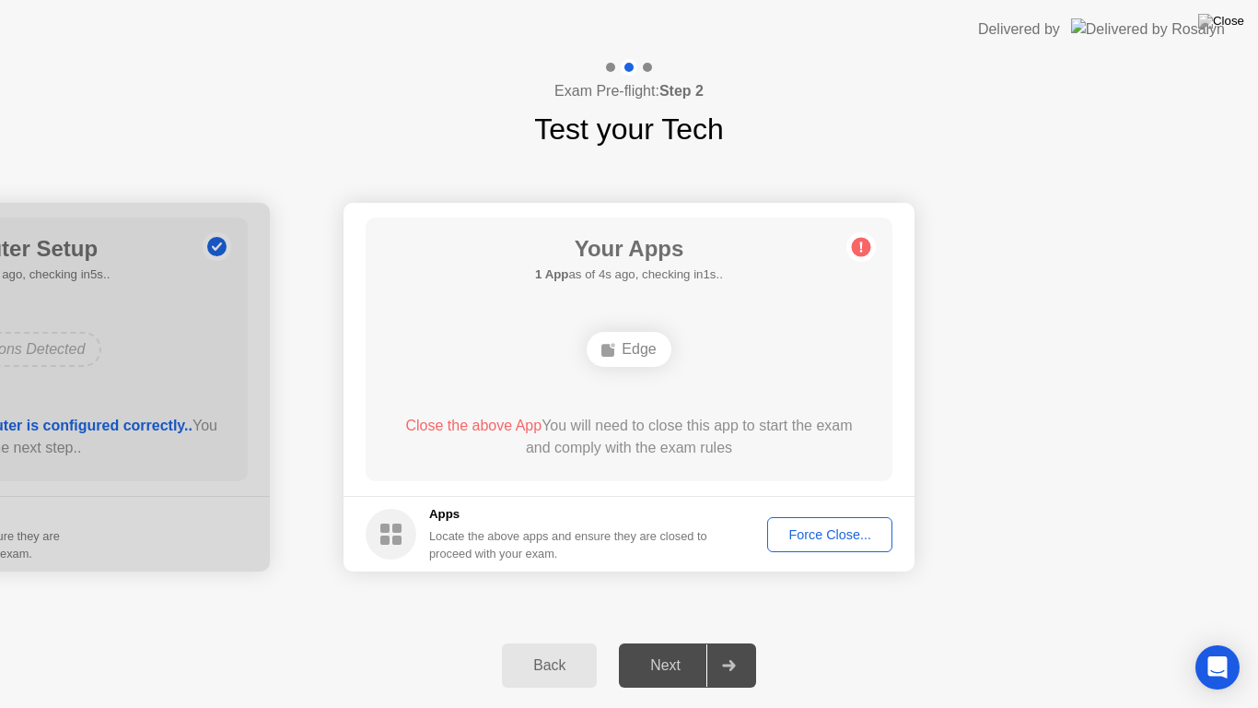
click at [793, 533] on div "Force Close..." at bounding box center [830, 534] width 112 height 15
click at [841, 522] on button "Force Close..." at bounding box center [829, 534] width 125 height 35
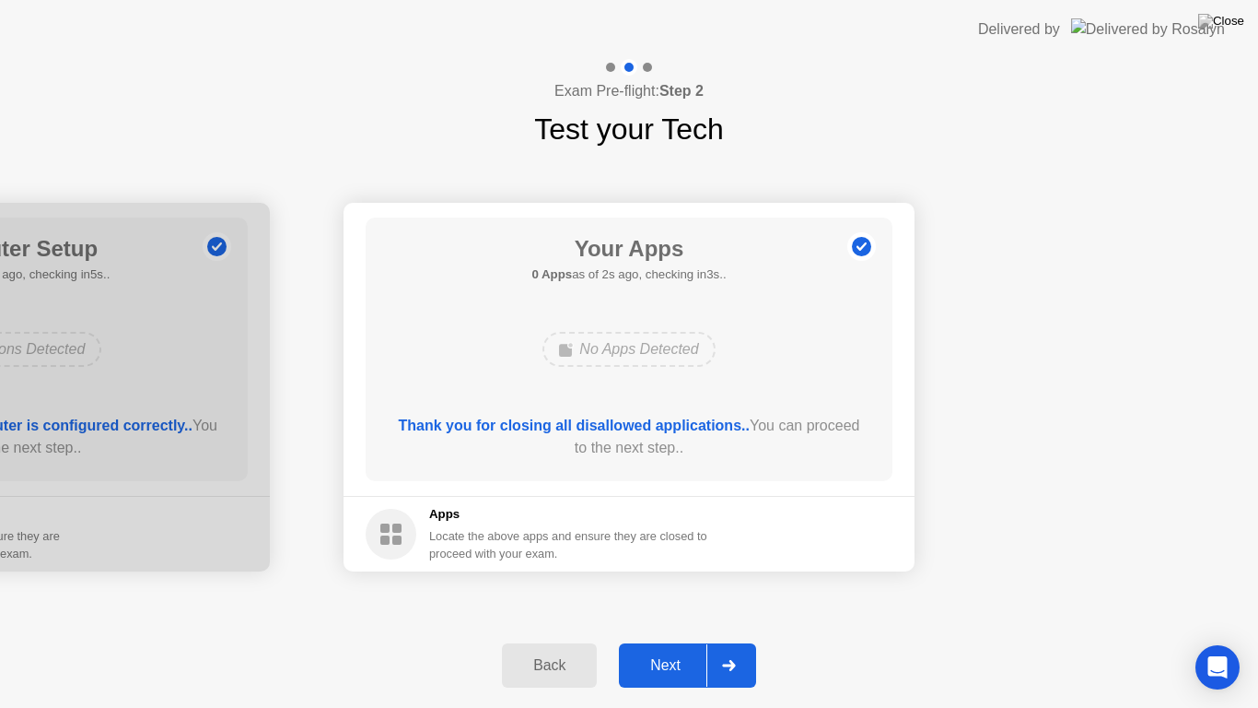
click at [667, 641] on div "Next" at bounding box center [666, 665] width 82 height 17
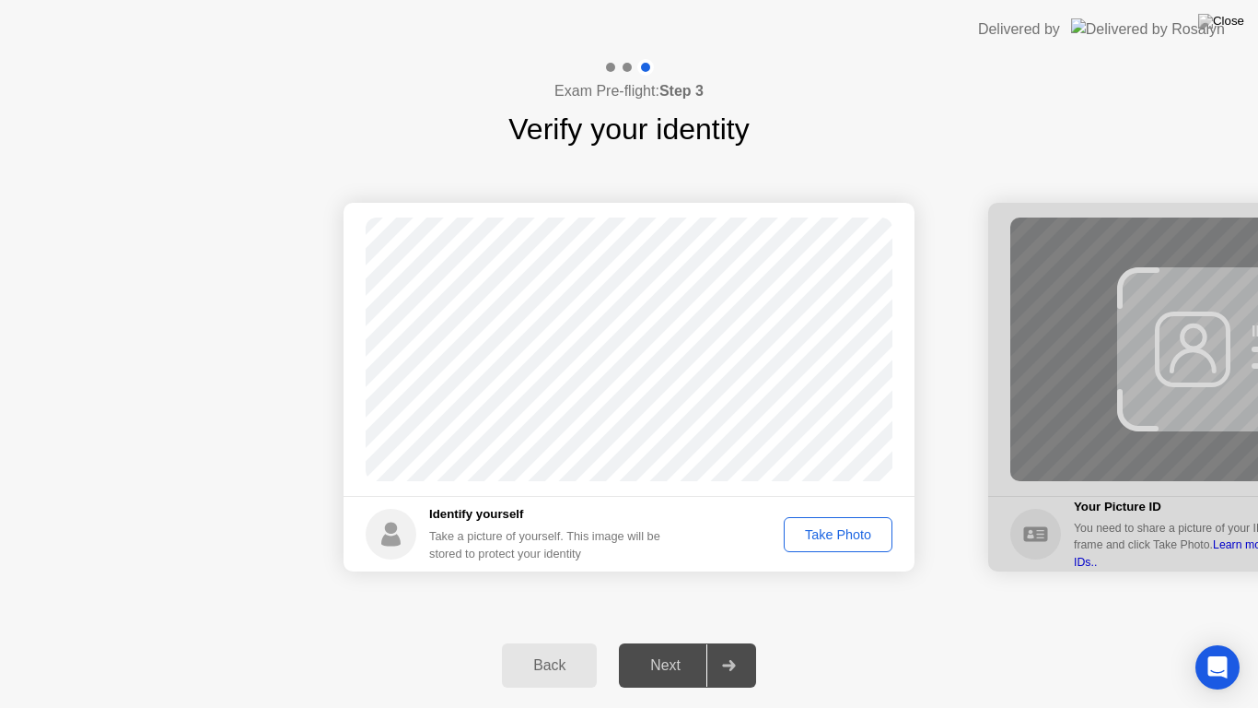
click at [853, 548] on button "Take Photo" at bounding box center [838, 534] width 109 height 35
click at [710, 641] on div at bounding box center [729, 665] width 44 height 42
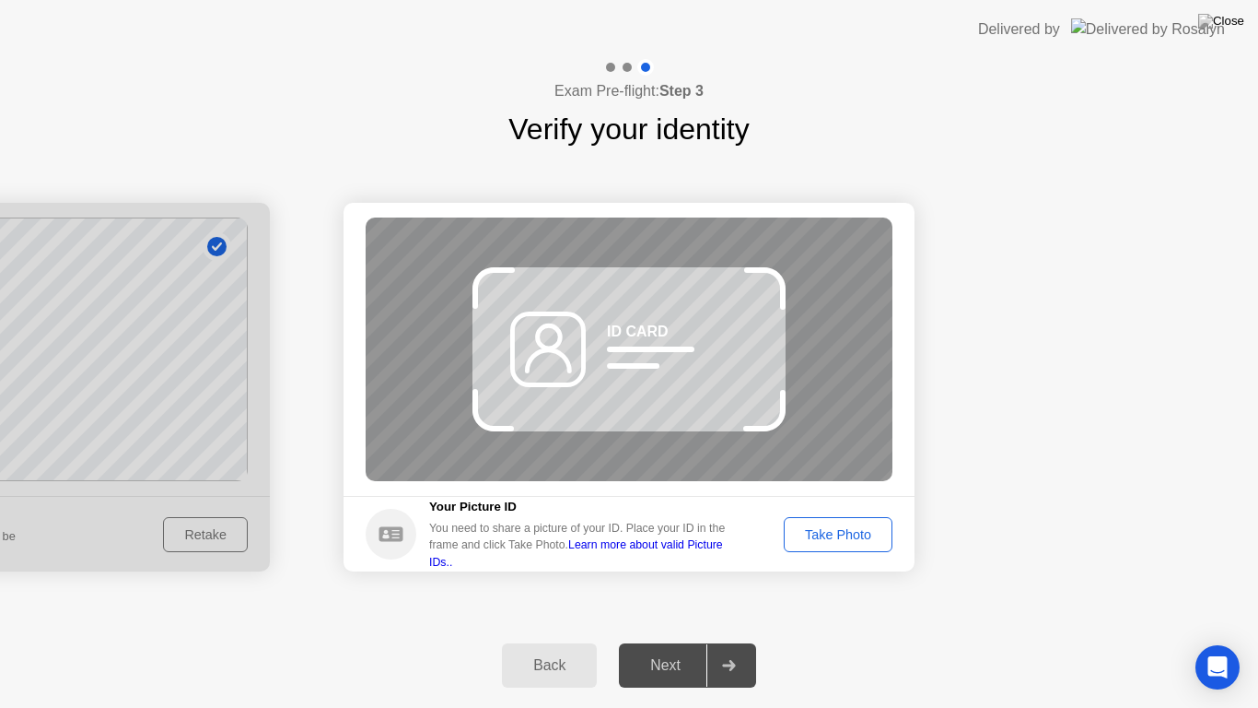
click at [691, 641] on div "Next" at bounding box center [666, 665] width 82 height 17
click at [844, 532] on div "Take Photo" at bounding box center [838, 534] width 96 height 15
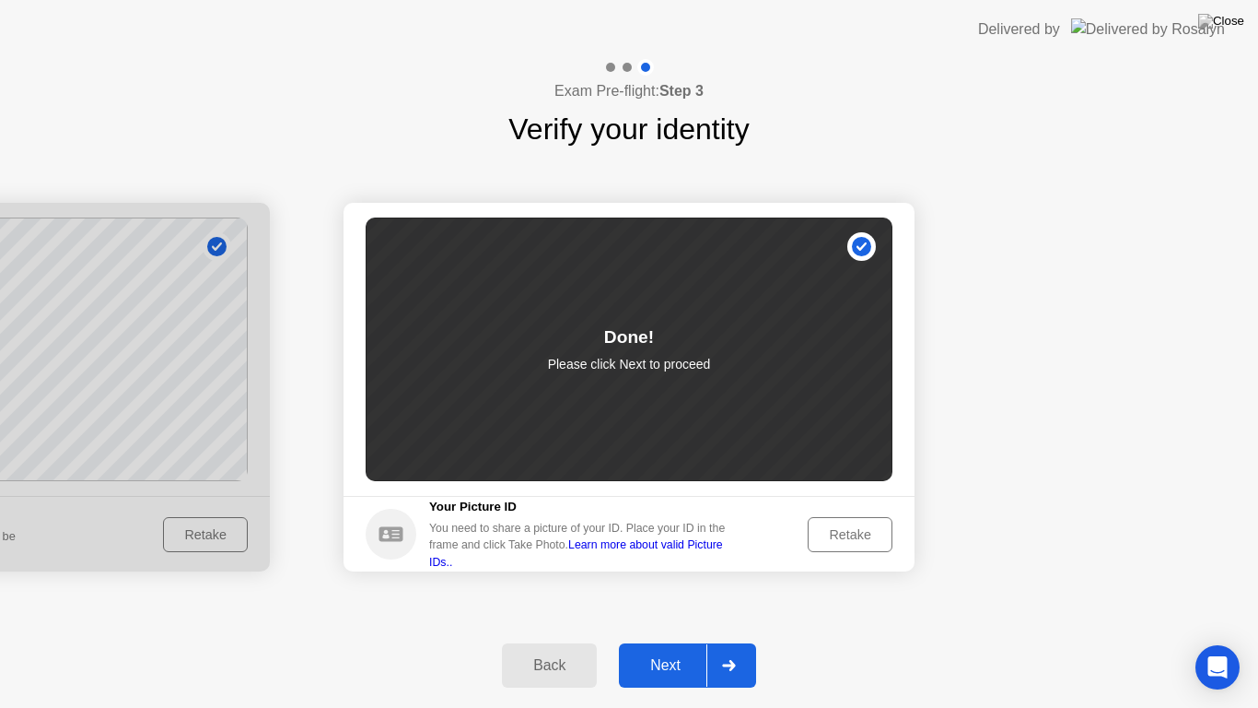
click at [683, 641] on div "Next" at bounding box center [666, 665] width 82 height 17
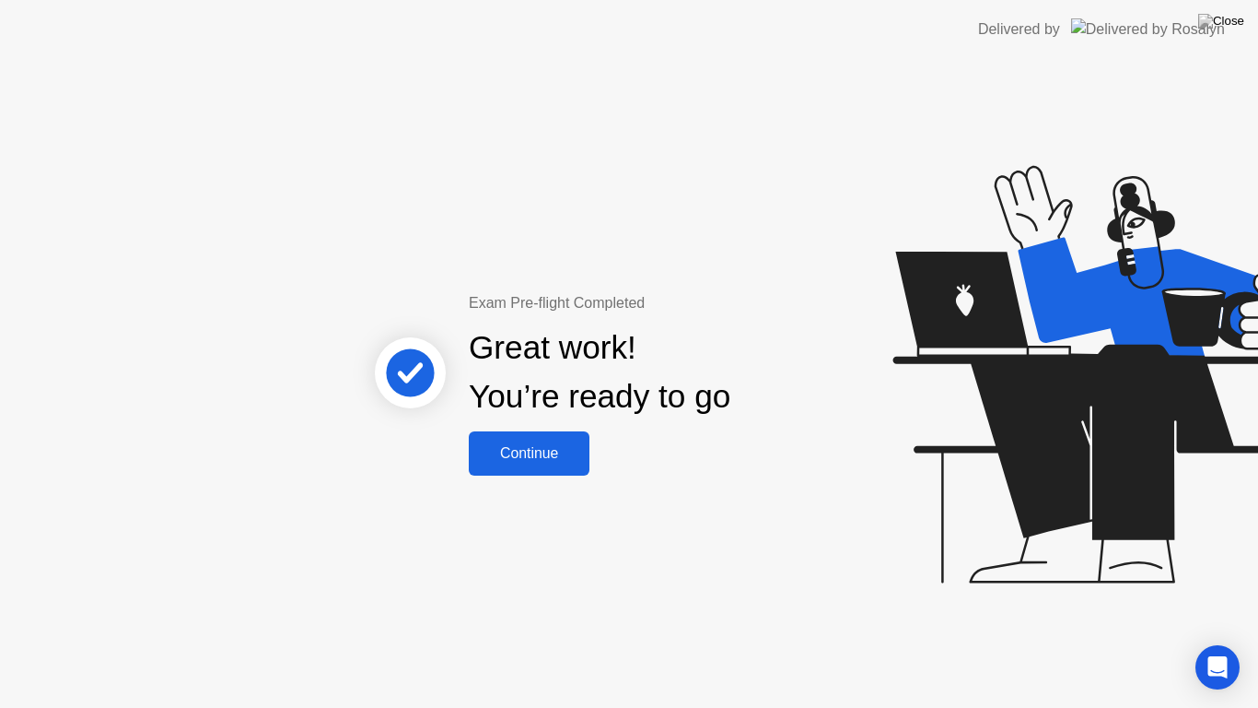
click at [550, 456] on div "Continue" at bounding box center [529, 453] width 110 height 17
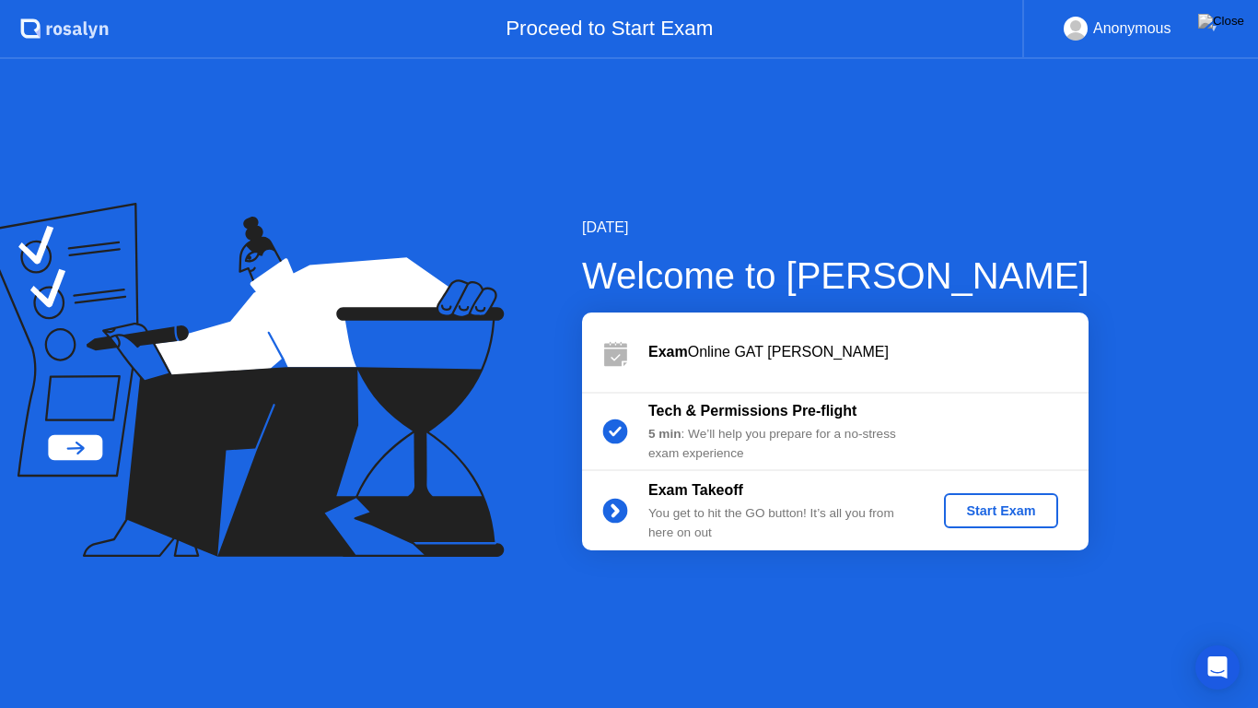
click at [986, 507] on div "Start Exam" at bounding box center [1001, 510] width 99 height 15
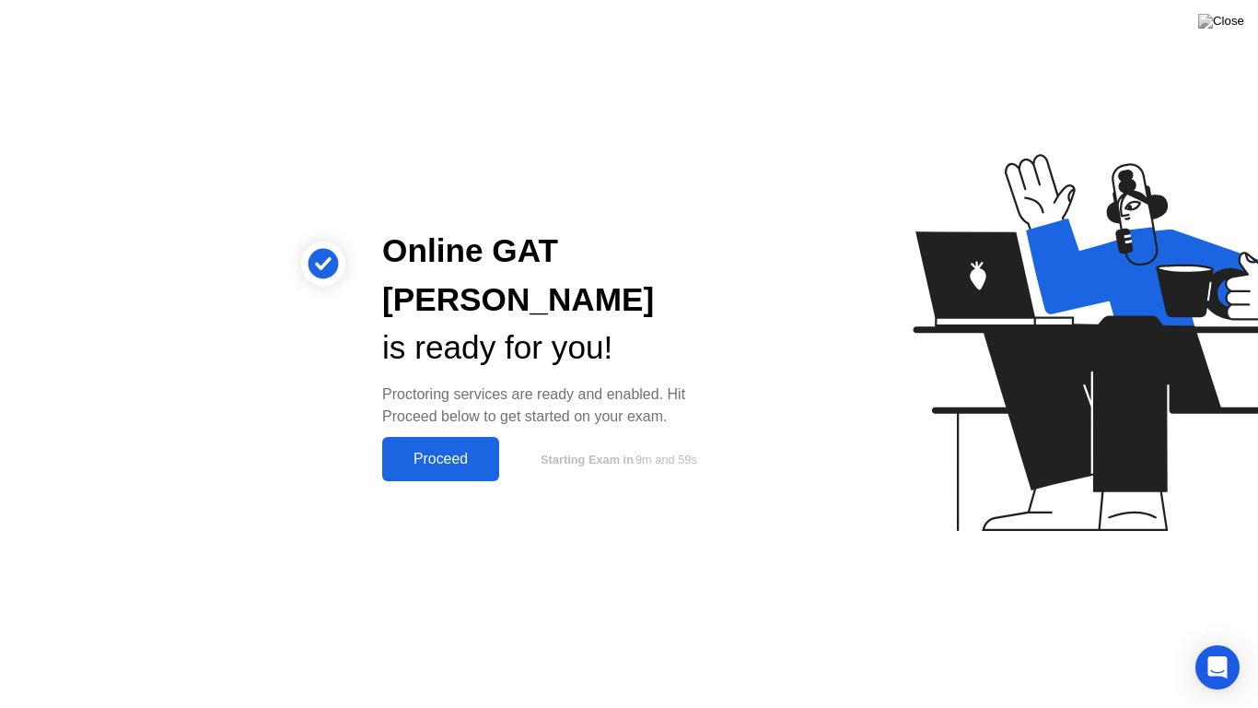
click at [481, 451] on div "Proceed" at bounding box center [441, 459] width 106 height 17
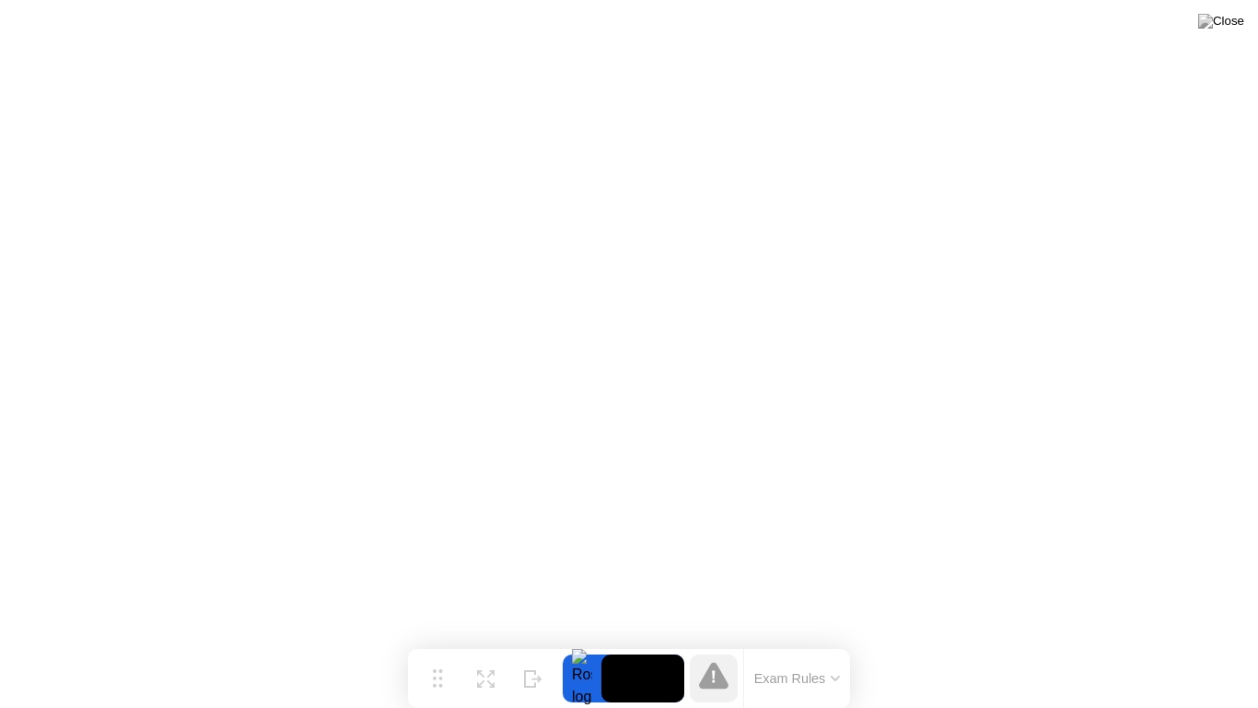
click at [787, 641] on button "Exam Rules" at bounding box center [798, 678] width 98 height 17
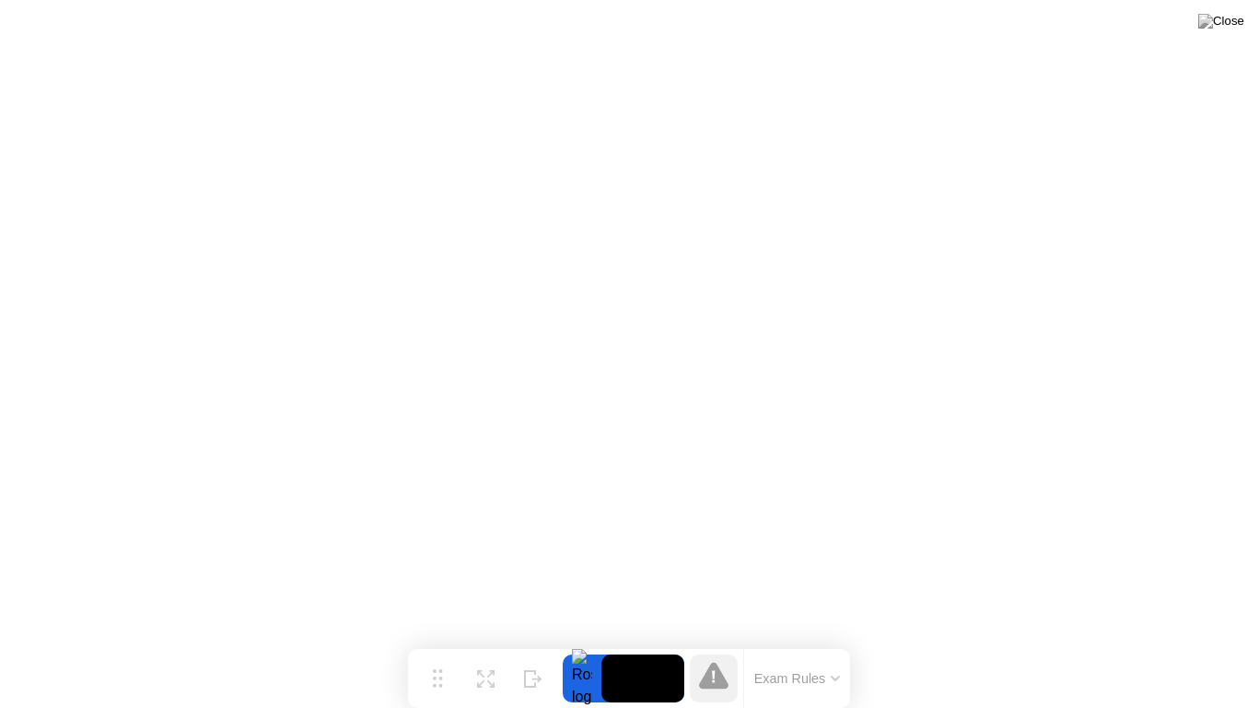
click at [824, 641] on button "Exam Rules" at bounding box center [798, 678] width 98 height 17
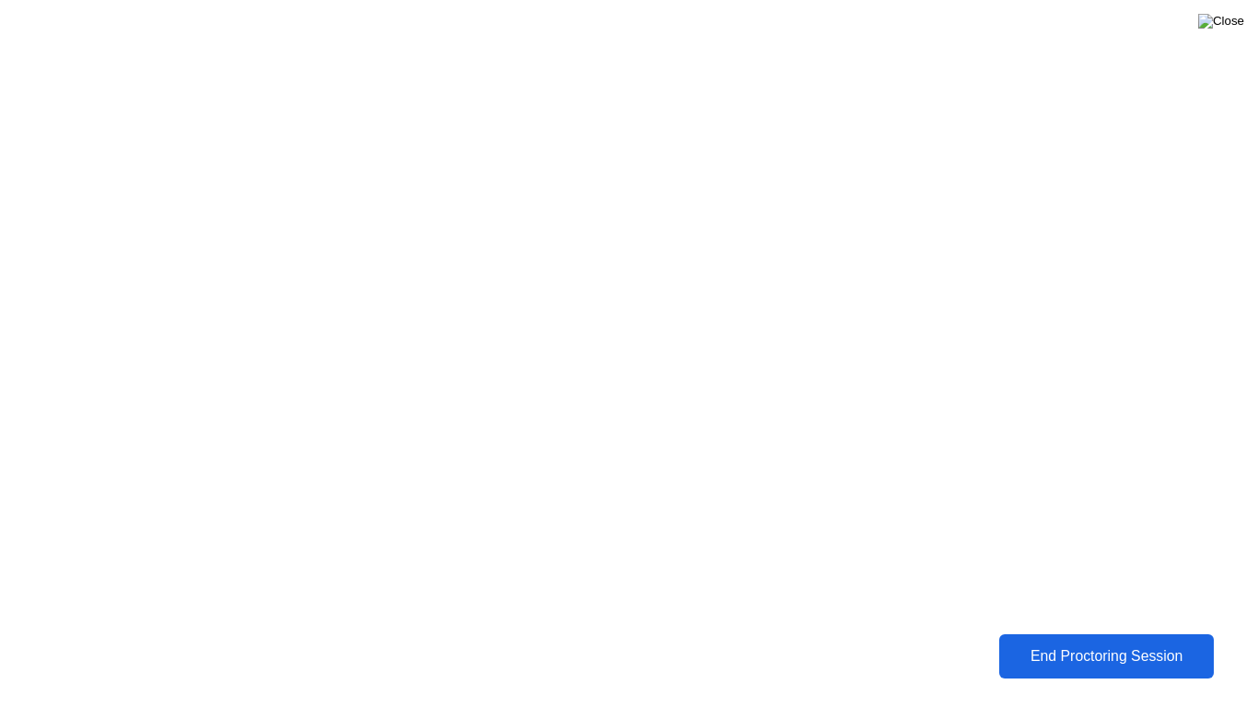
click at [1231, 22] on img at bounding box center [1222, 21] width 46 height 15
click at [1103, 641] on div "End Proctoring Session" at bounding box center [1107, 656] width 204 height 17
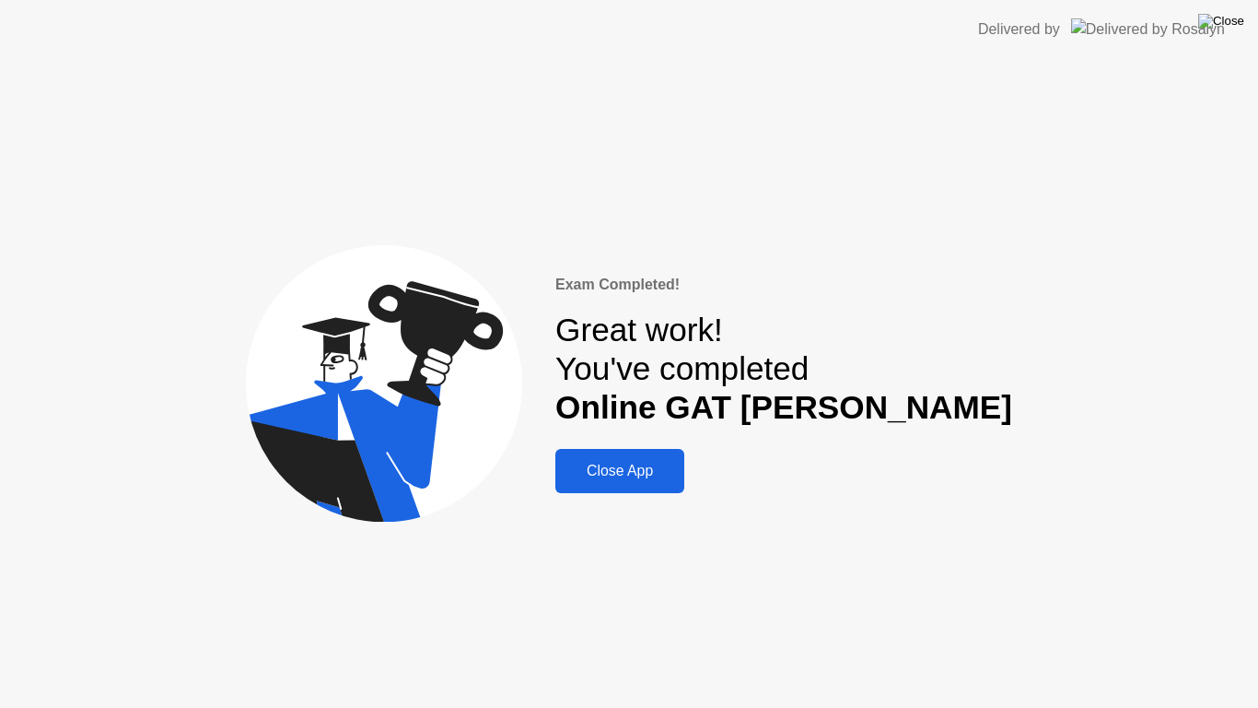
click at [1242, 18] on img at bounding box center [1222, 21] width 46 height 15
